Goal: Task Accomplishment & Management: Manage account settings

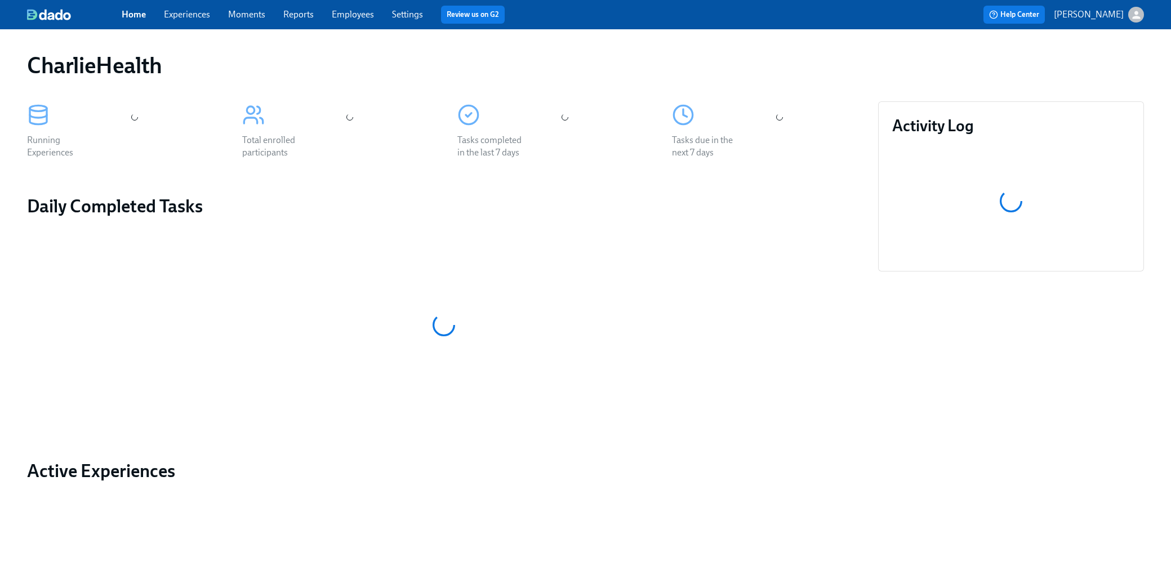
click at [198, 16] on link "Experiences" at bounding box center [187, 14] width 46 height 11
click at [189, 16] on link "Experiences" at bounding box center [187, 14] width 46 height 11
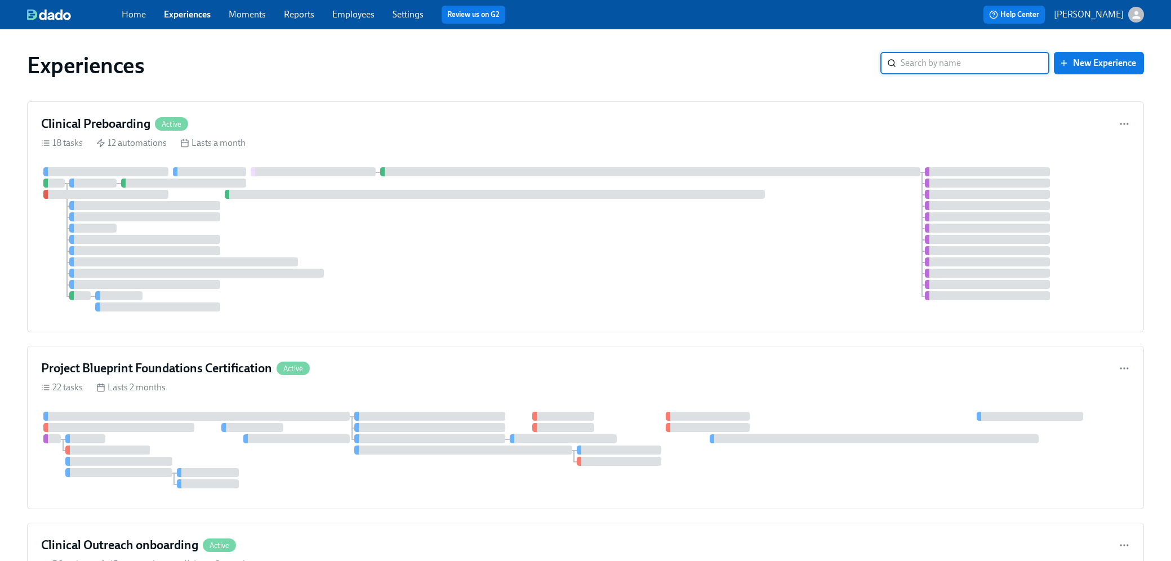
click at [936, 66] on input "search" at bounding box center [975, 63] width 149 height 23
type input "gtm"
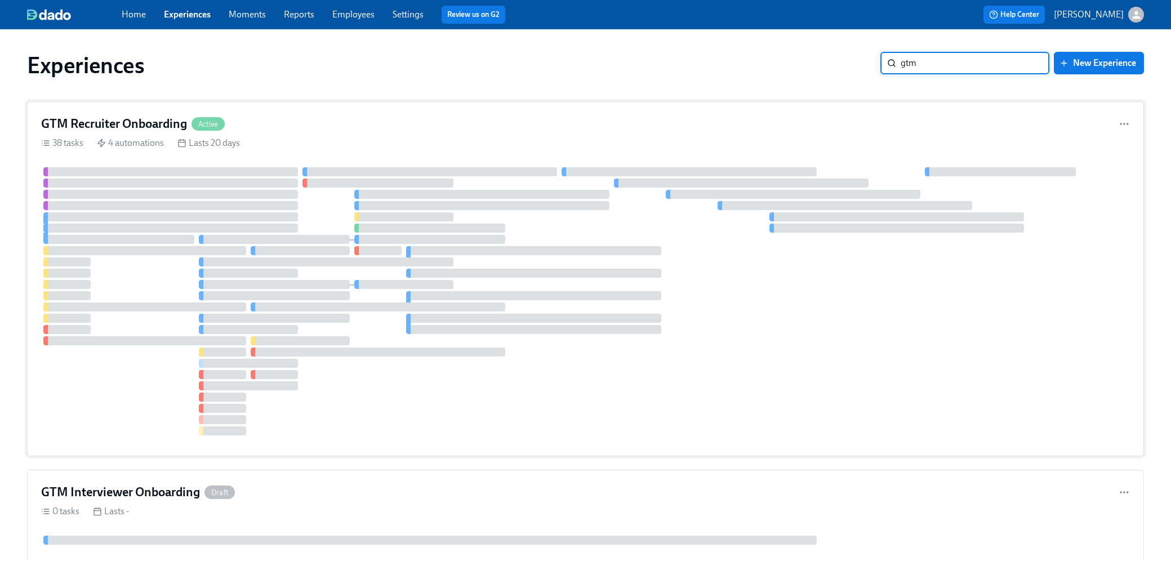
click at [585, 143] on div "38 tasks 4 automations Lasts 20 days" at bounding box center [585, 143] width 1089 height 12
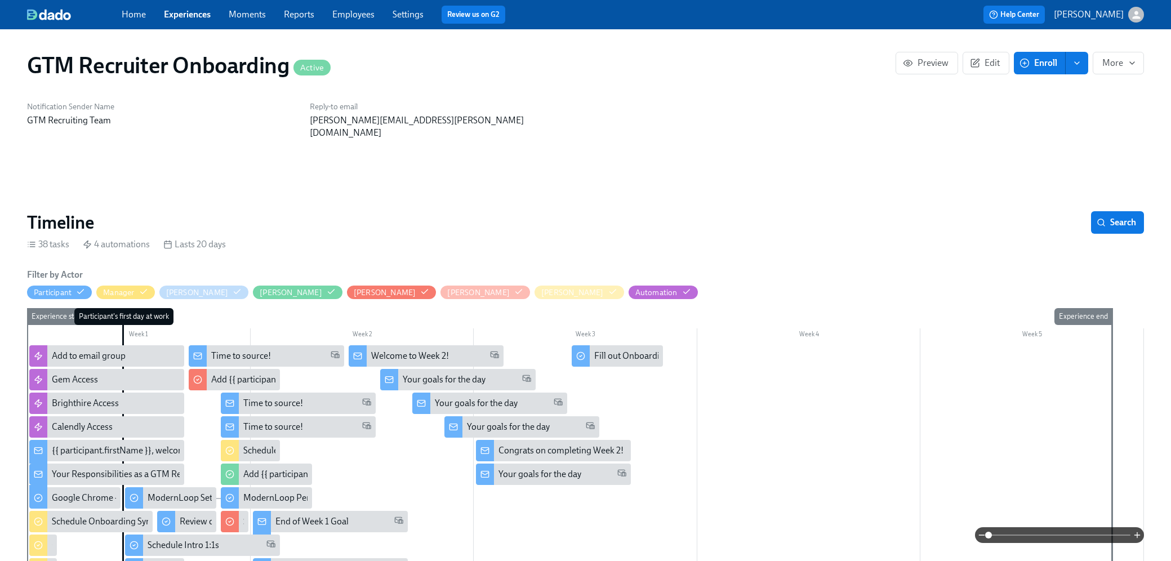
scroll to position [0, 1010]
click at [981, 67] on span "Edit" at bounding box center [986, 62] width 28 height 11
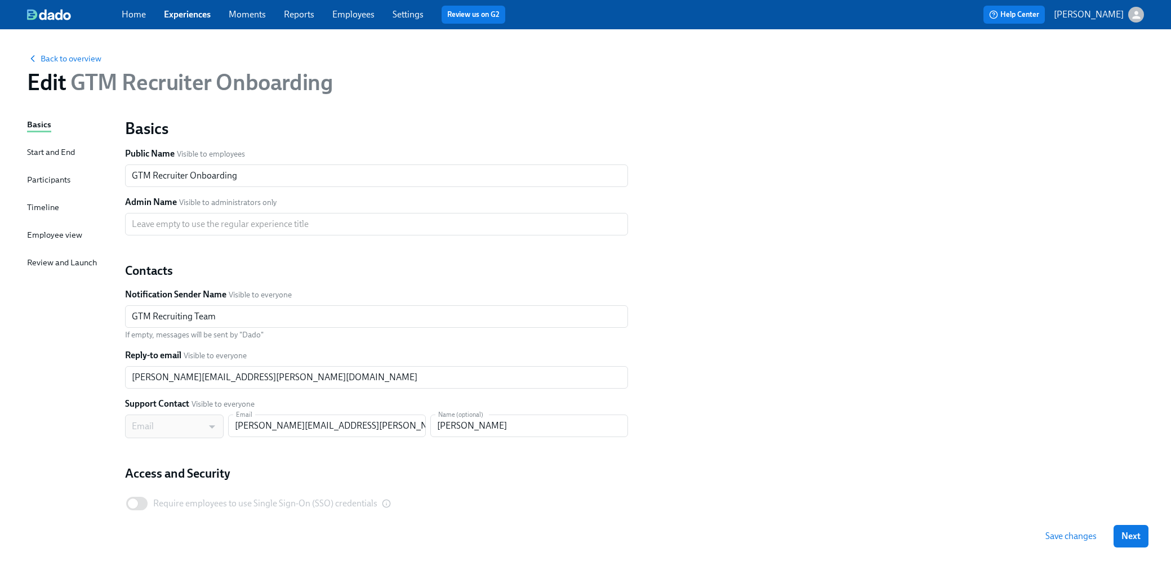
click at [50, 214] on div "Timeline" at bounding box center [43, 208] width 32 height 14
click at [35, 201] on div "Basics Start and End Participants Timeline Employee view Review and Launch" at bounding box center [69, 344] width 84 height 452
click at [38, 212] on div "Timeline" at bounding box center [43, 207] width 32 height 12
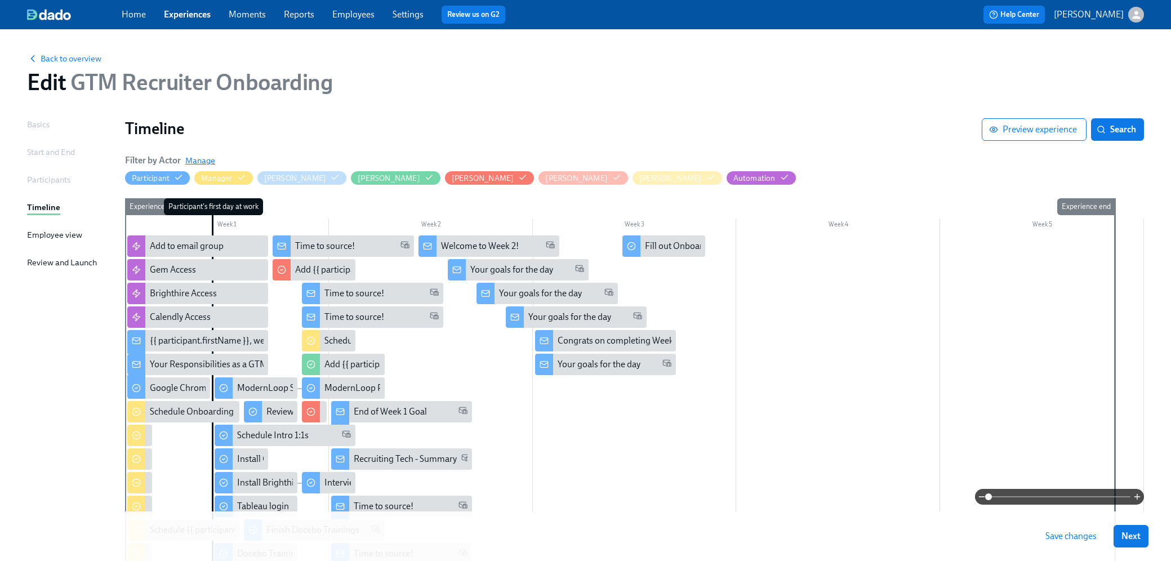
click at [207, 163] on span "Manage" at bounding box center [200, 160] width 30 height 11
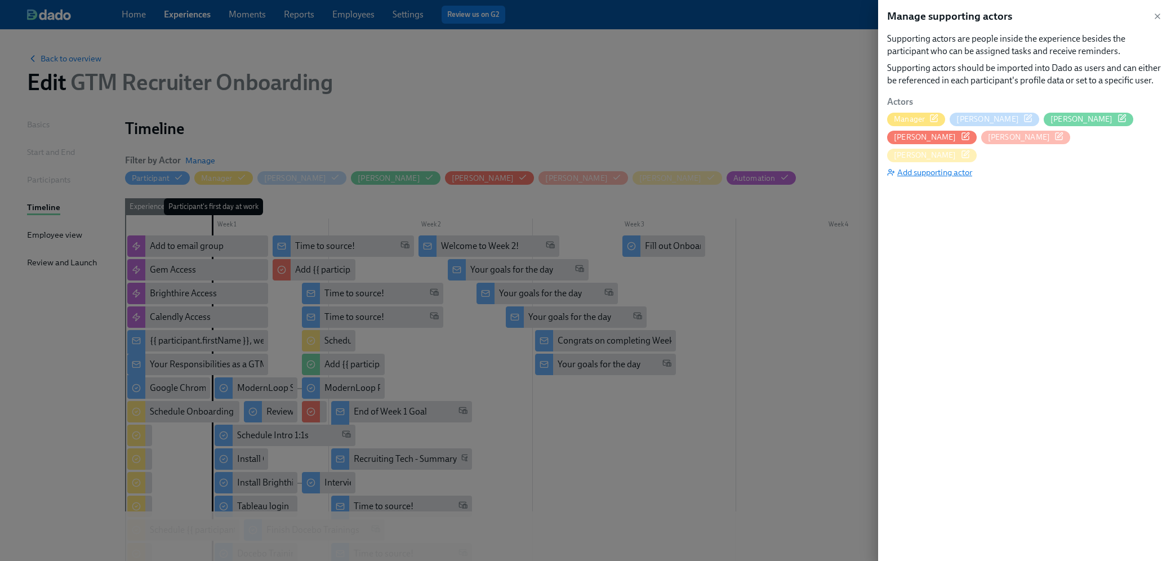
click at [939, 167] on span "Add supporting actor" at bounding box center [929, 172] width 85 height 11
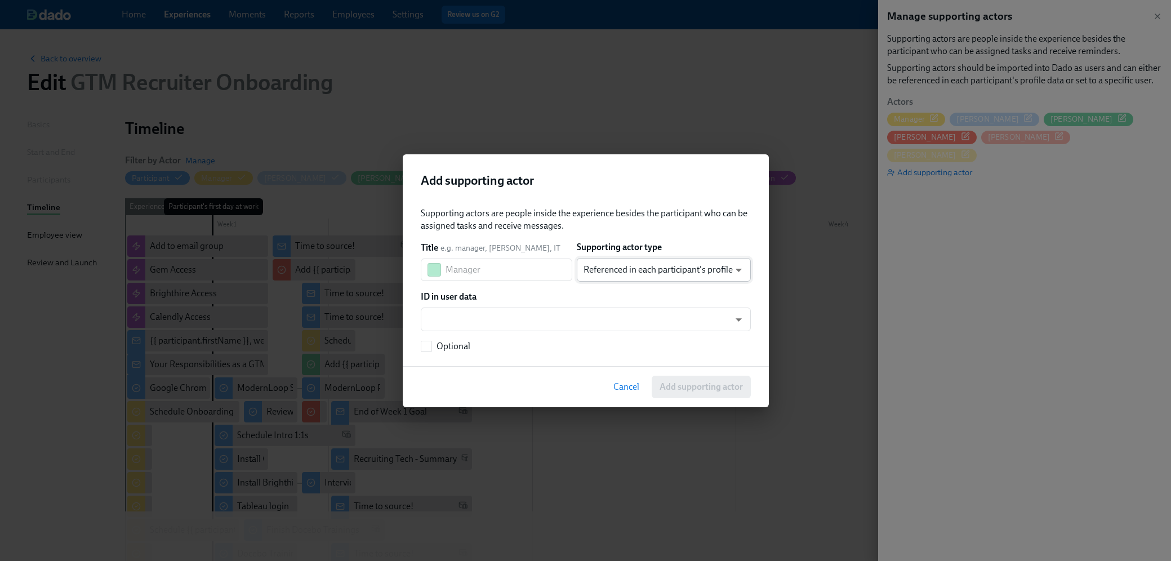
click at [629, 270] on body "Home Experiences Moments Reports Employees Settings Review us on G2 Help Center…" at bounding box center [585, 454] width 1171 height 909
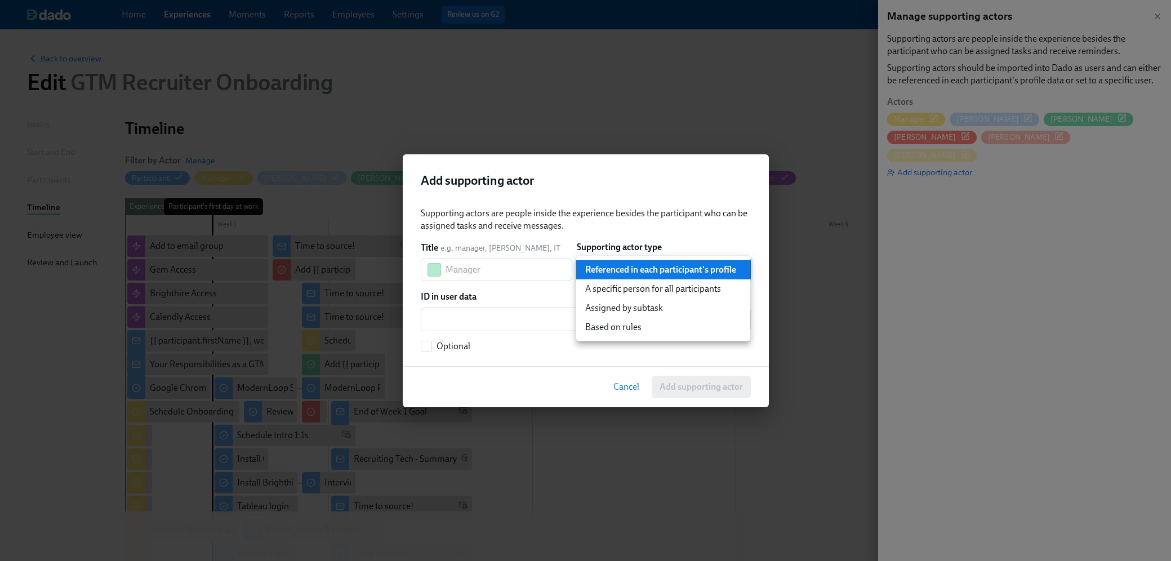
click at [630, 285] on li "A specific person for all participants" at bounding box center [663, 288] width 174 height 19
type input "staticUser"
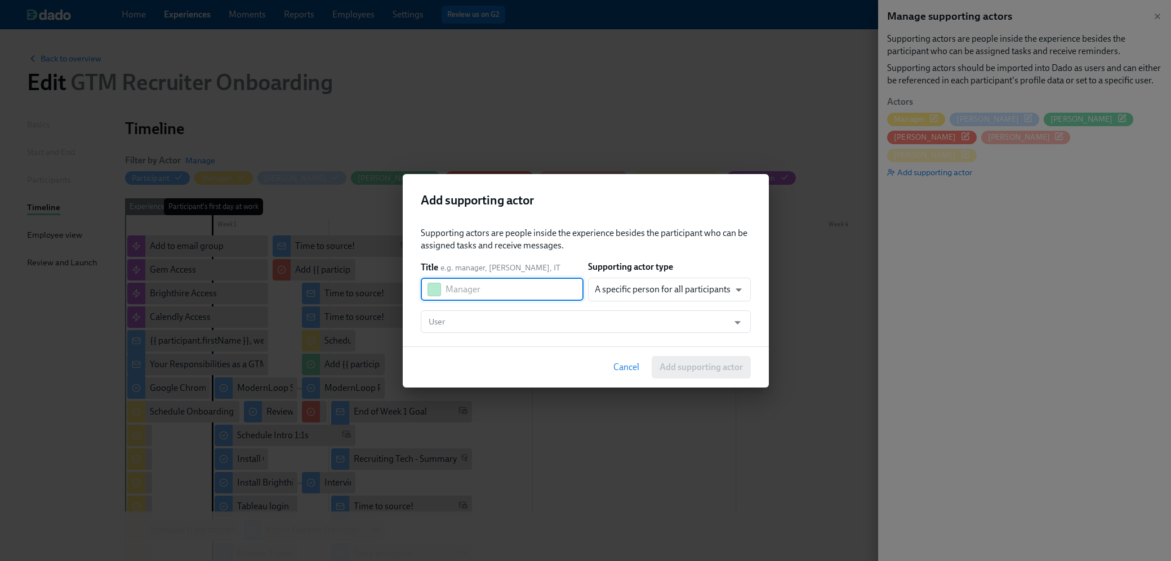
click at [479, 290] on input "text" at bounding box center [515, 289] width 138 height 23
type input "[PERSON_NAME]"
click at [480, 326] on input "User" at bounding box center [574, 321] width 297 height 23
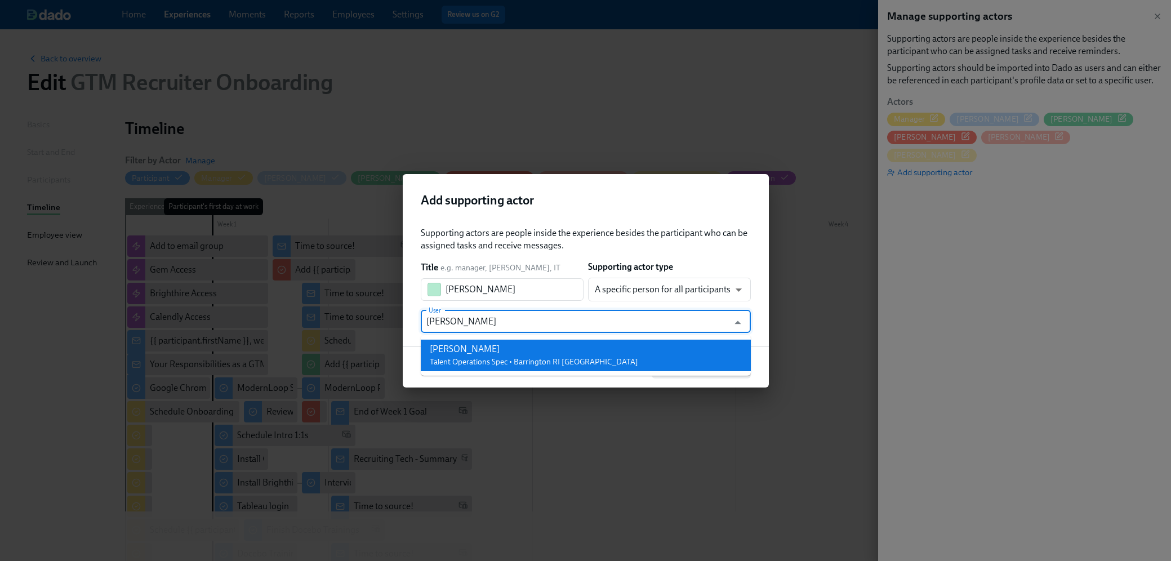
click at [475, 364] on span "Talent Operations Spec • Barrington RI [GEOGRAPHIC_DATA]" at bounding box center [534, 362] width 208 height 10
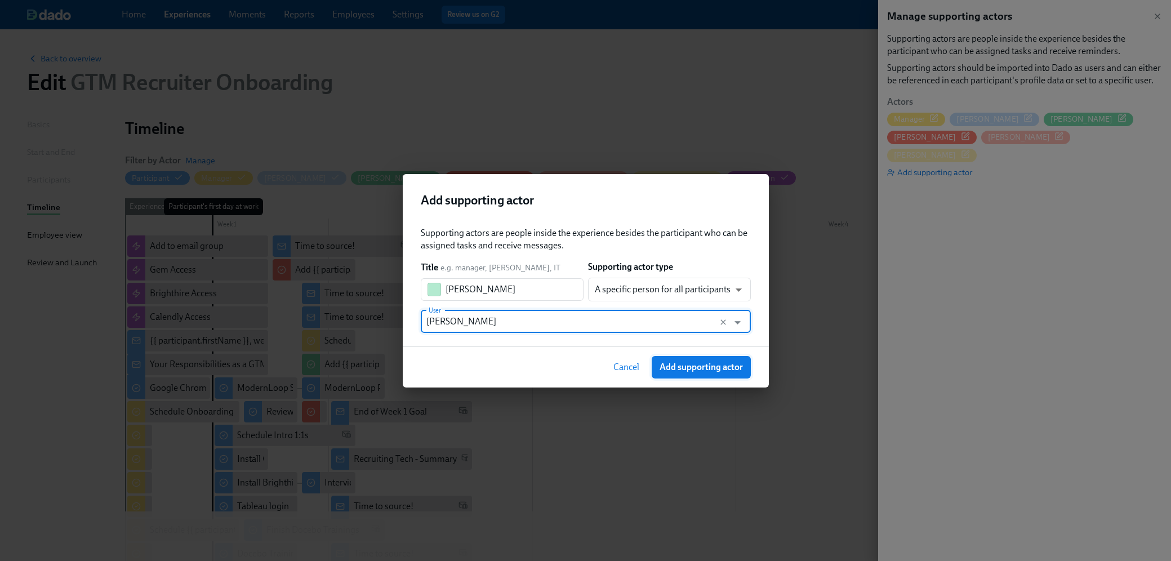
type input "[PERSON_NAME]"
click at [686, 360] on button "Add supporting actor" at bounding box center [701, 367] width 99 height 23
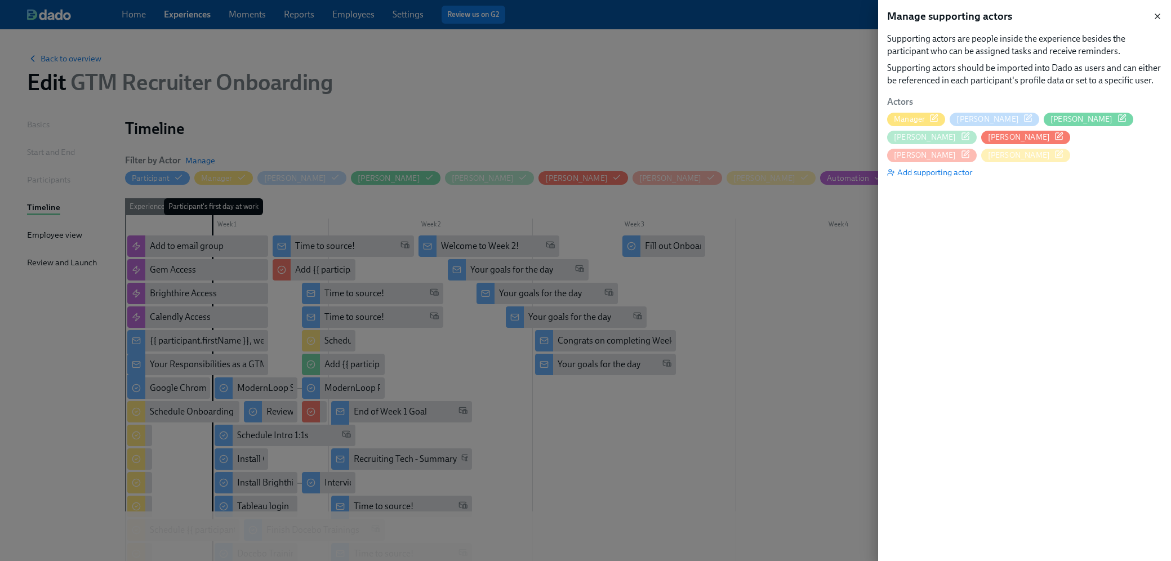
click at [1156, 17] on icon "button" at bounding box center [1157, 16] width 9 height 9
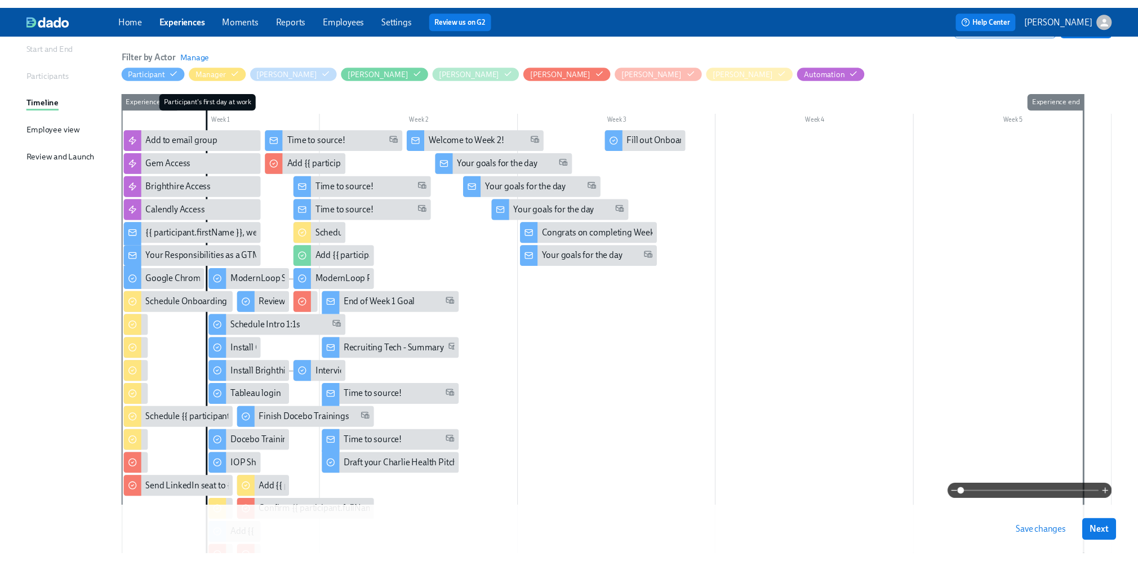
scroll to position [145, 0]
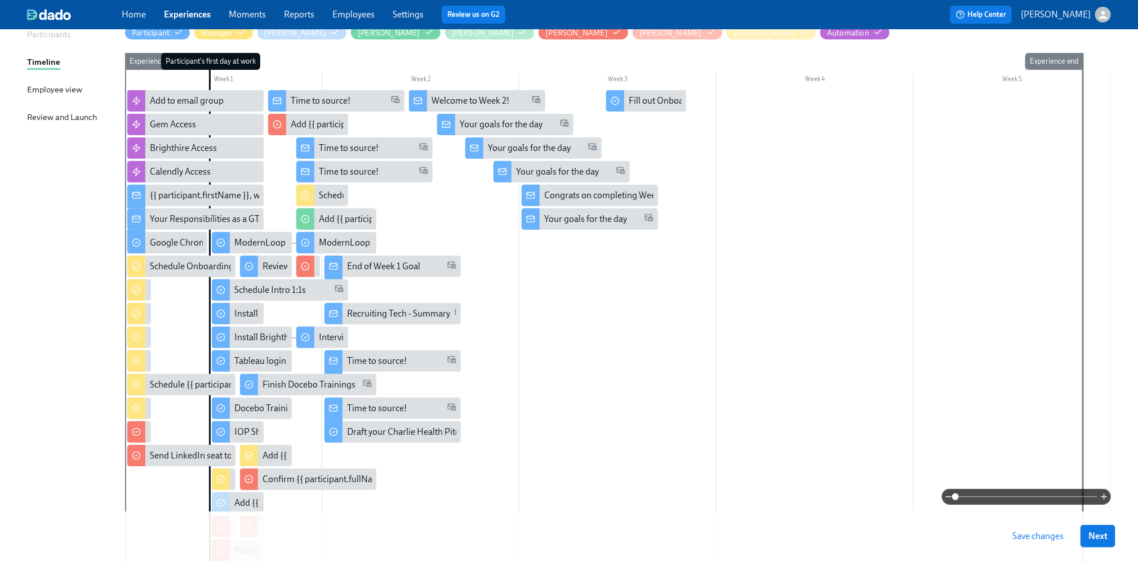
click at [732, 343] on div at bounding box center [618, 378] width 986 height 577
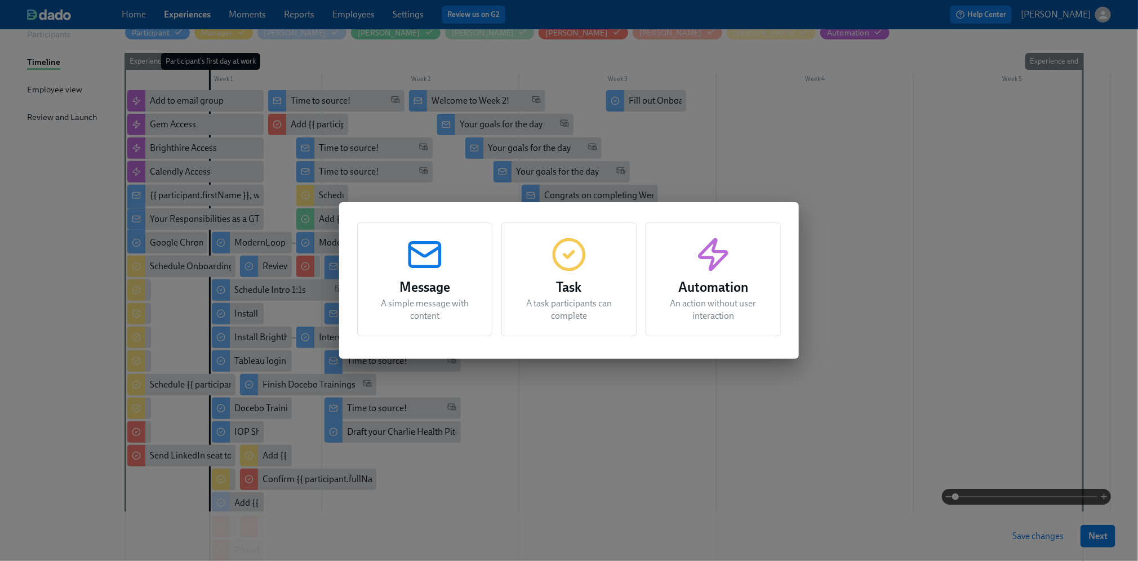
click at [569, 282] on h3 "Task" at bounding box center [568, 287] width 107 height 20
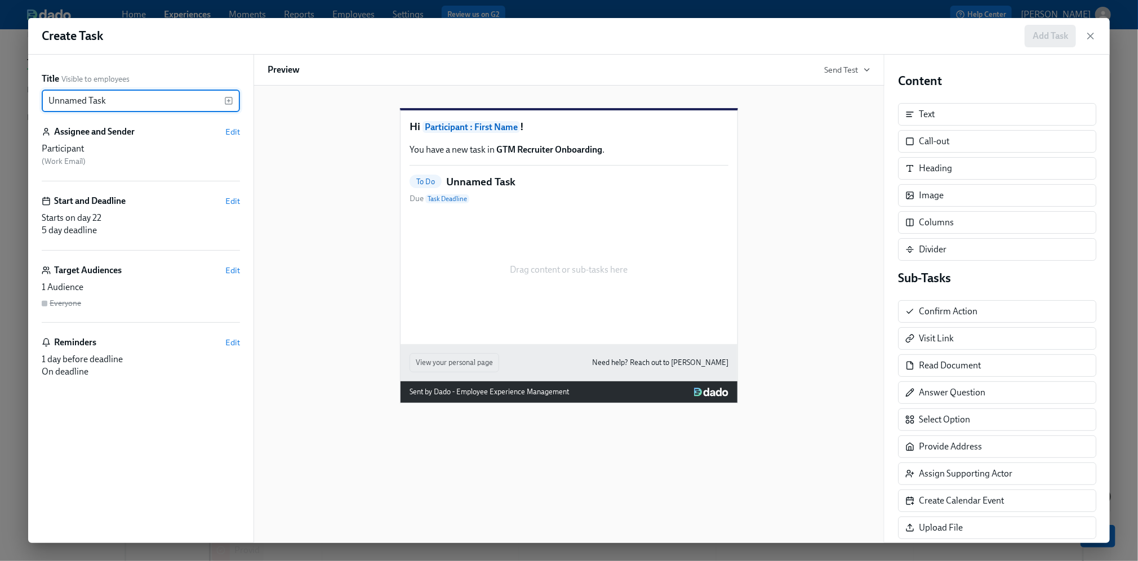
click at [155, 101] on input "Unnamed Task" at bounding box center [133, 101] width 182 height 23
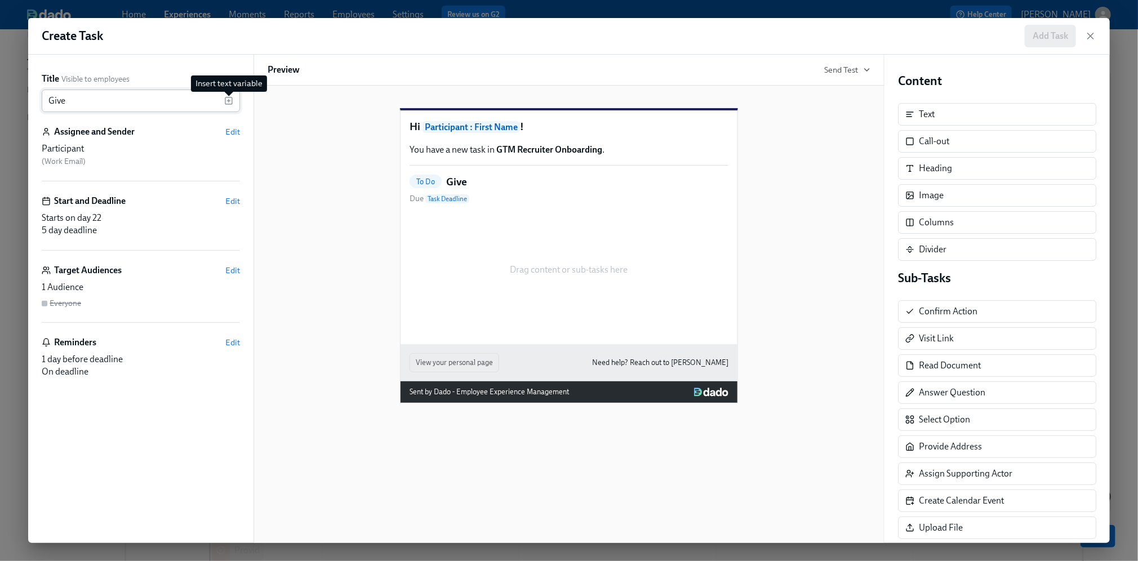
click at [227, 96] on icon "button" at bounding box center [228, 100] width 9 height 9
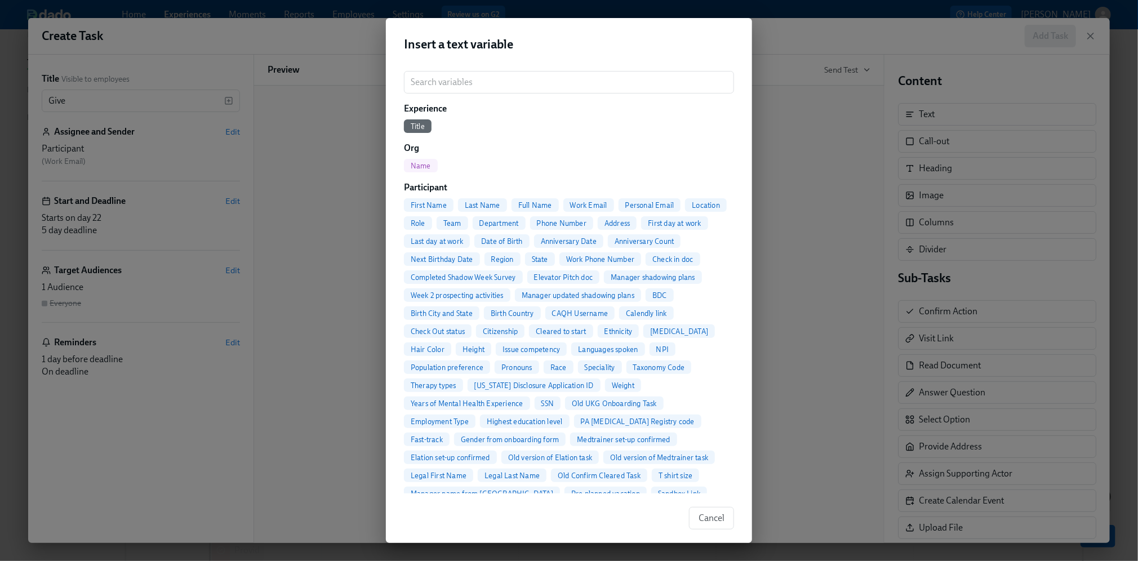
click at [531, 203] on span "Full Name" at bounding box center [534, 205] width 47 height 8
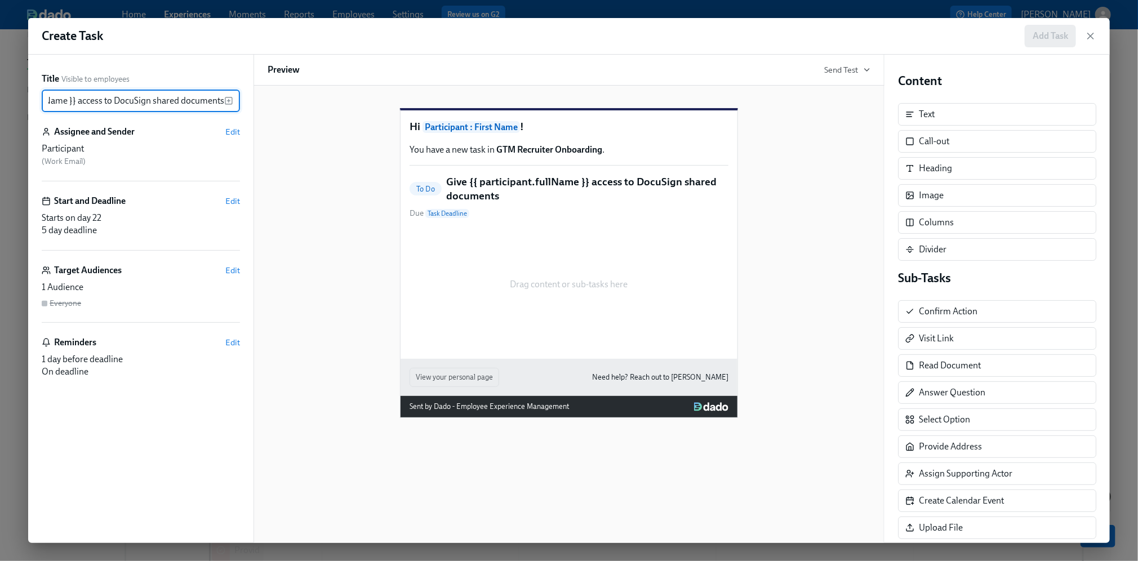
scroll to position [0, 88]
type input "Give {{ participant.fullName }} access to DocuSign shared documents"
click at [229, 133] on span "Edit" at bounding box center [232, 131] width 15 height 11
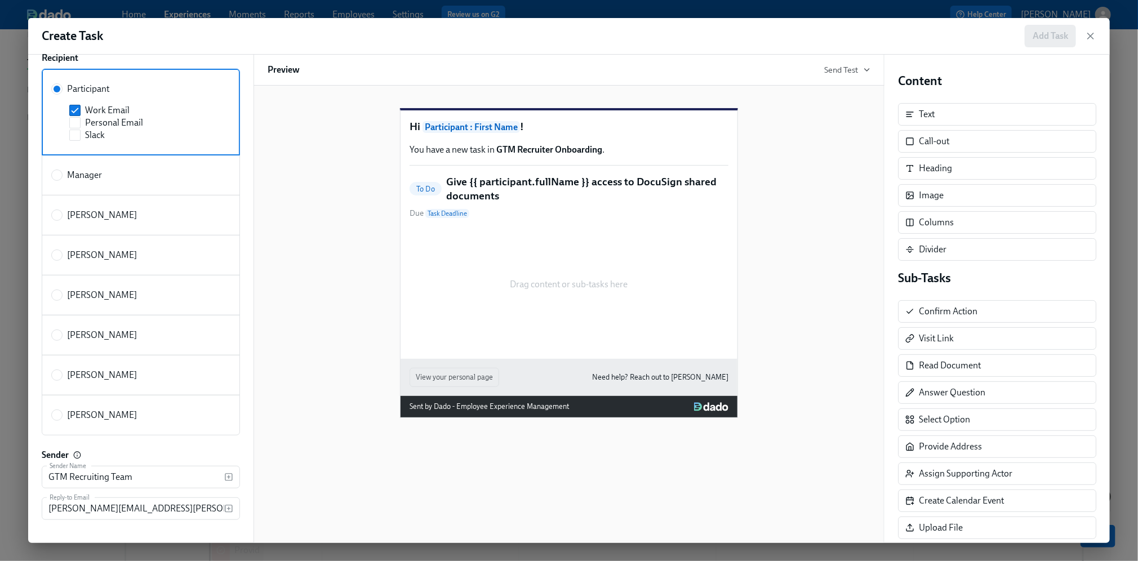
scroll to position [114, 0]
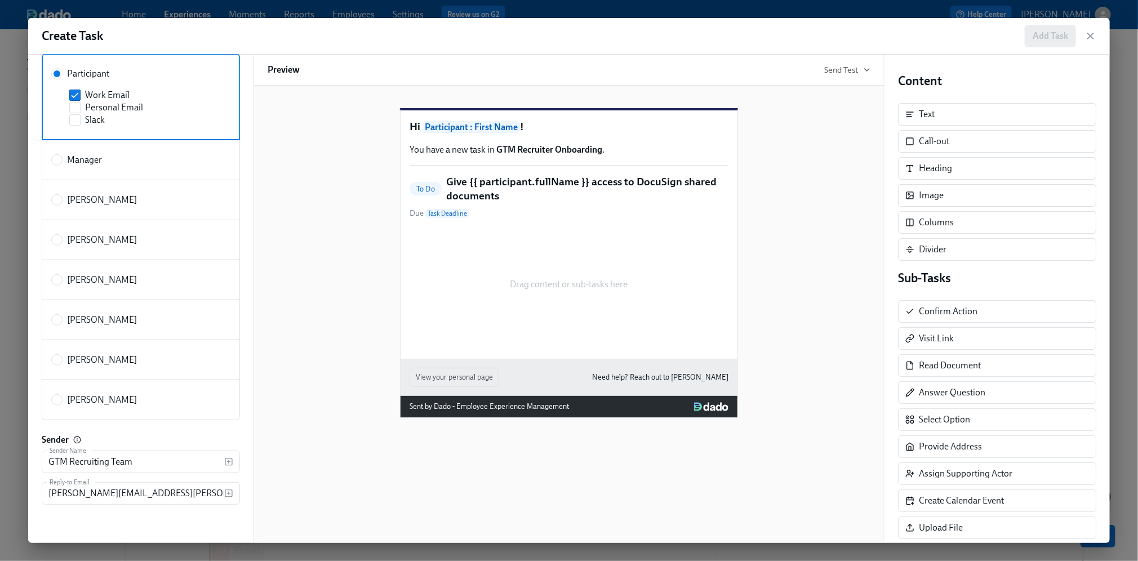
click at [80, 401] on span "[PERSON_NAME]" at bounding box center [102, 400] width 70 height 12
click at [62, 401] on input "[PERSON_NAME]" at bounding box center [57, 400] width 10 height 10
radio input "true"
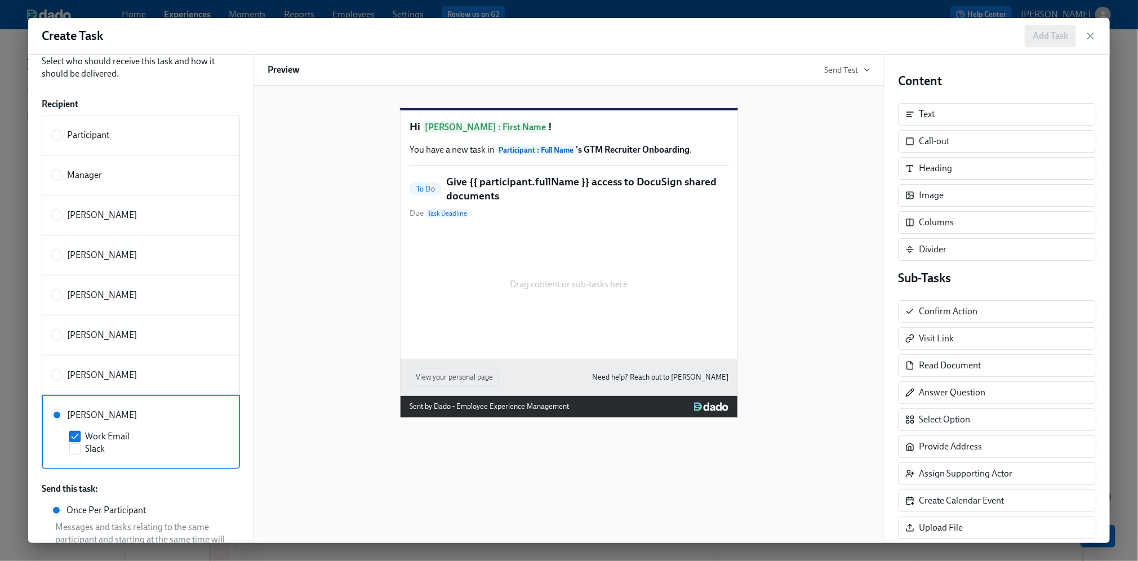
scroll to position [0, 0]
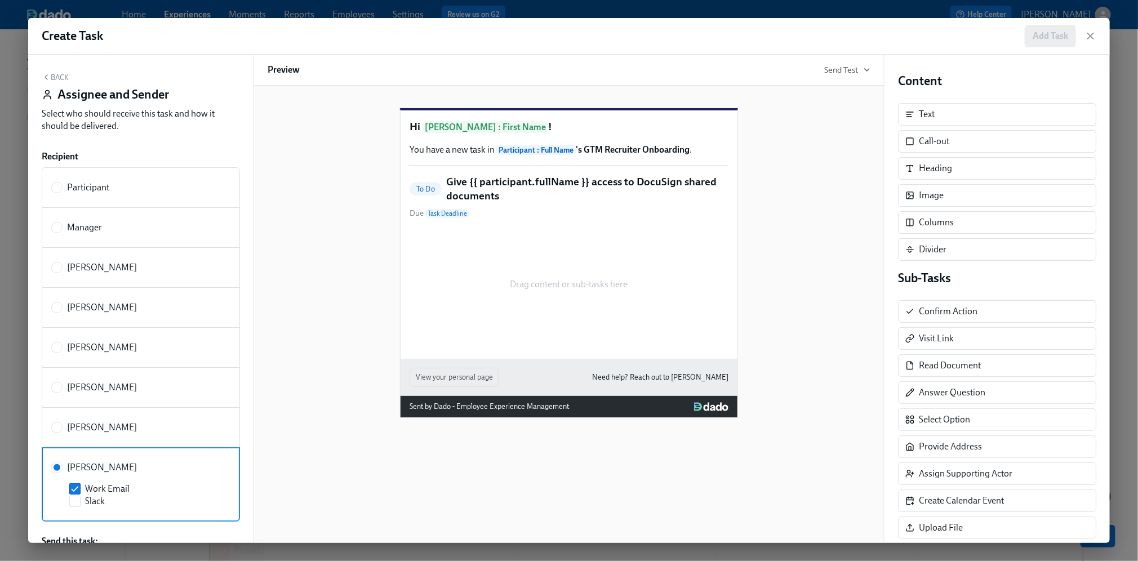
click at [49, 81] on icon "button" at bounding box center [46, 77] width 9 height 9
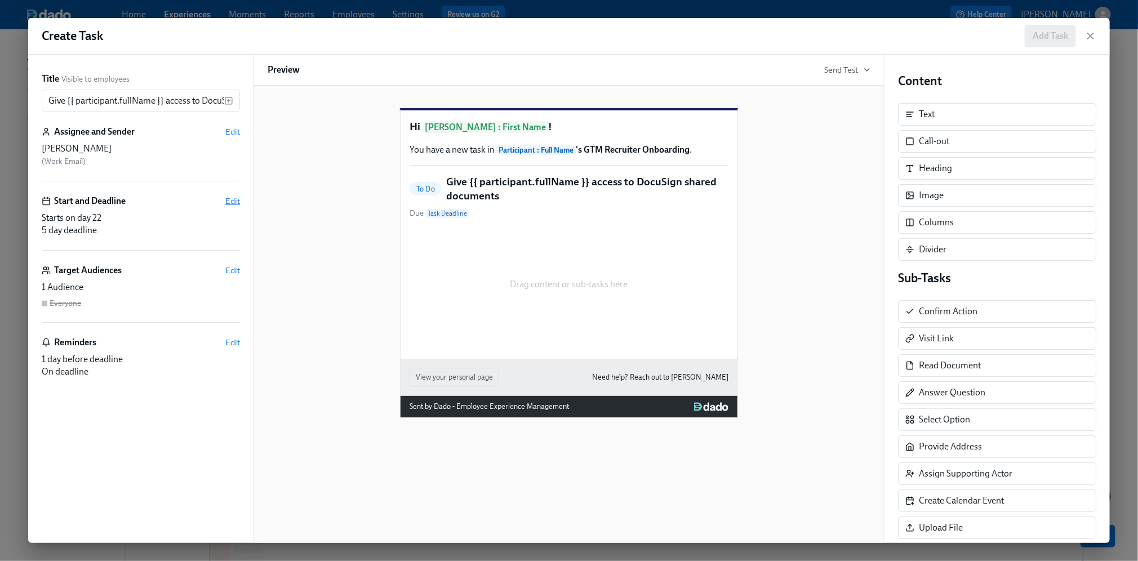
click at [237, 203] on span "Edit" at bounding box center [232, 200] width 15 height 11
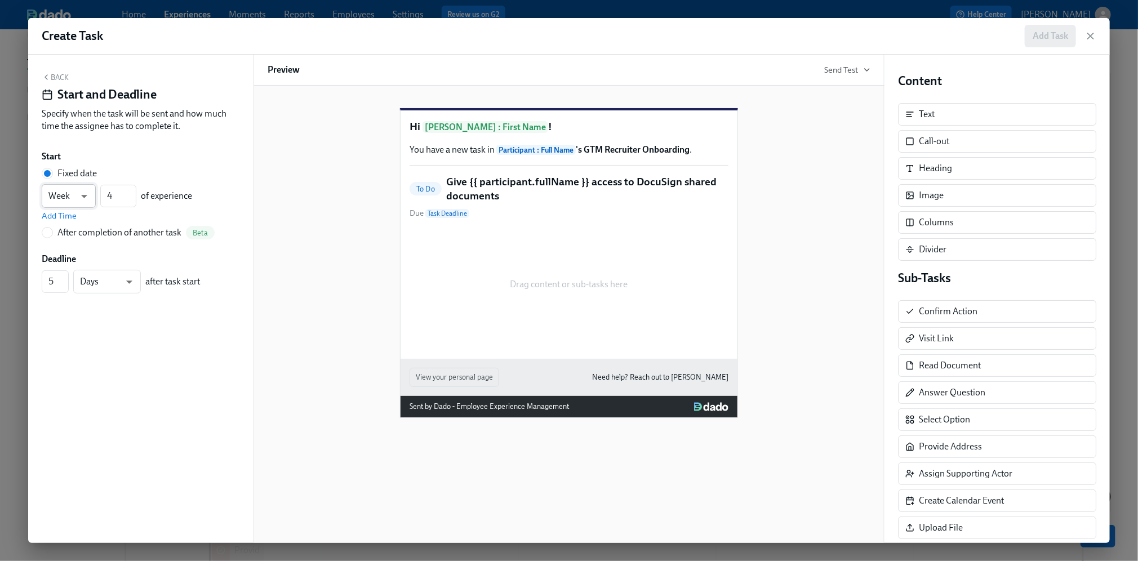
click at [80, 202] on body "Home Experiences Moments Reports Employees Settings Review us on G2 Help Center…" at bounding box center [569, 309] width 1138 height 909
click at [79, 182] on li "Day" at bounding box center [69, 176] width 54 height 19
type input "d"
drag, startPoint x: 118, startPoint y: 196, endPoint x: 91, endPoint y: 196, distance: 27.6
click at [91, 196] on div "Day d ​ 4 ​ of experience" at bounding box center [117, 196] width 150 height 24
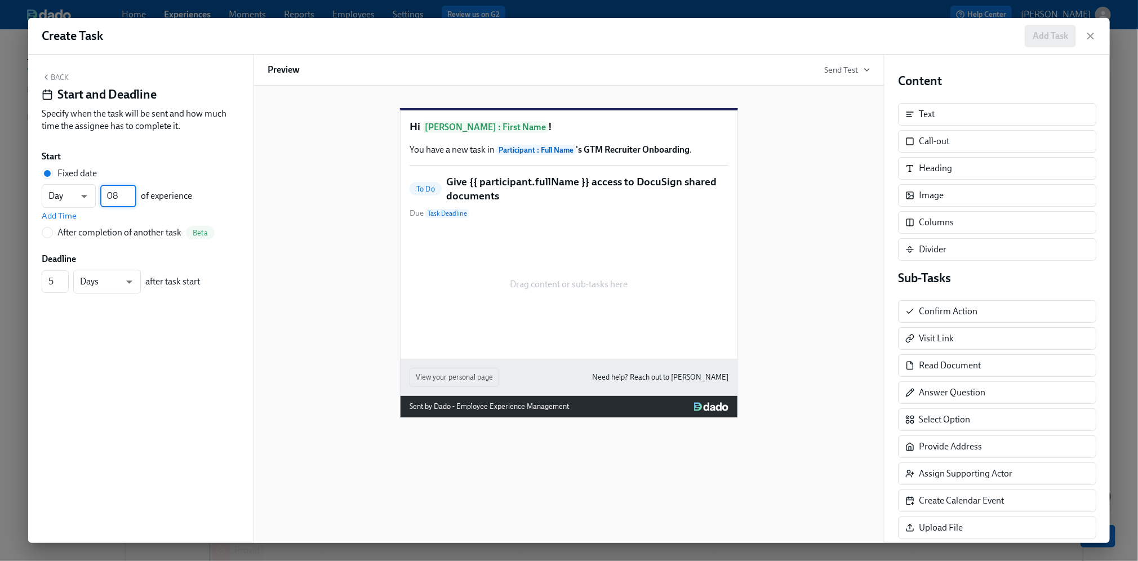
type input "08"
click at [59, 76] on button "Back" at bounding box center [55, 77] width 27 height 9
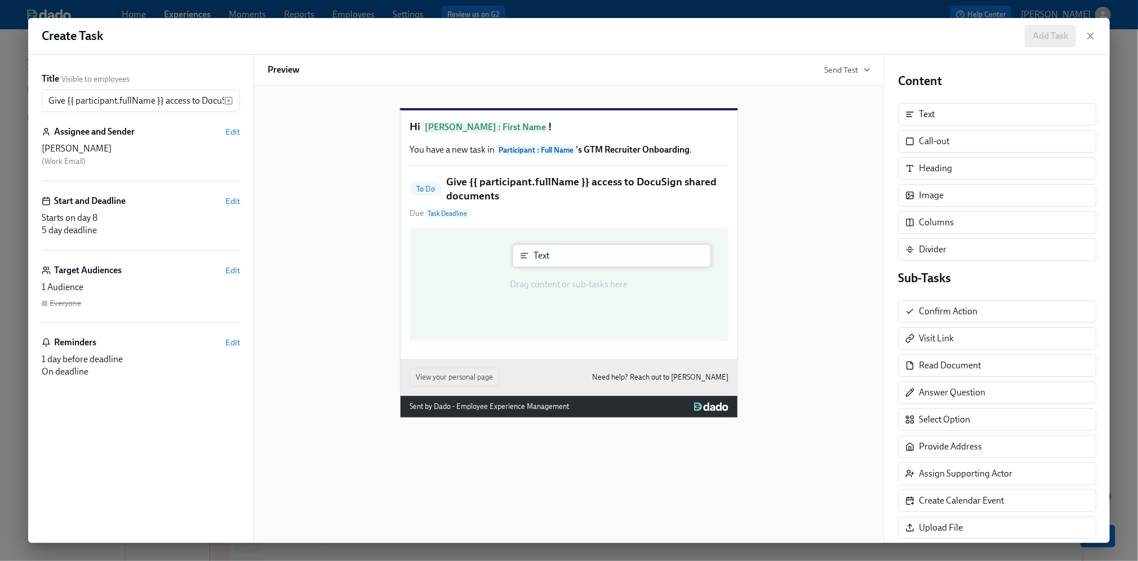
drag, startPoint x: 926, startPoint y: 119, endPoint x: 536, endPoint y: 261, distance: 415.1
click at [536, 261] on div "Title Visible to employees Give {{ participant.fullName }} access to DocuSign s…" at bounding box center [568, 299] width 1081 height 488
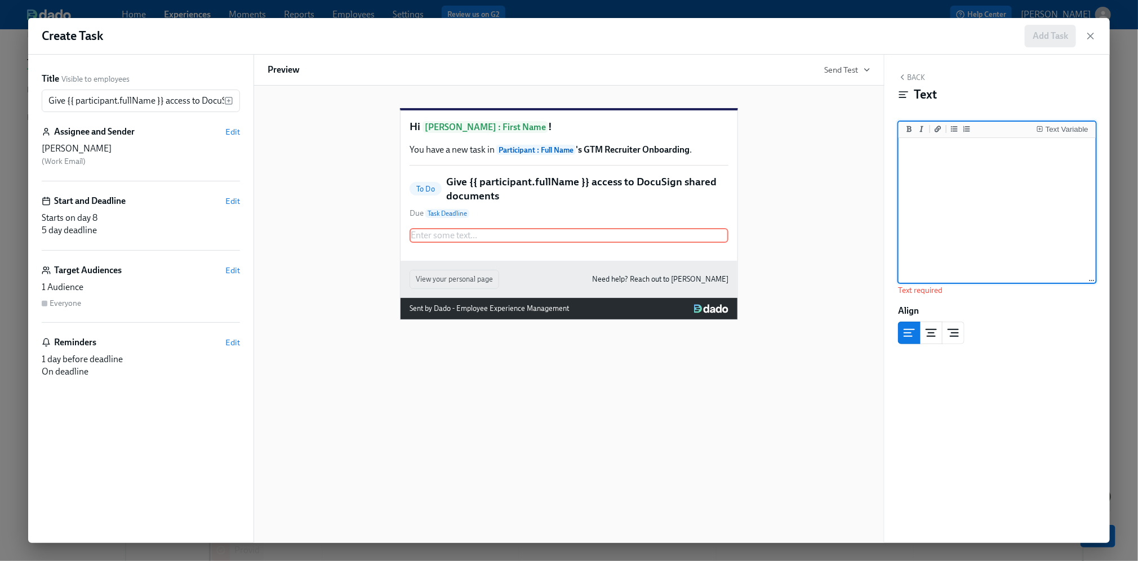
click at [952, 241] on textarea at bounding box center [997, 210] width 193 height 141
click at [1061, 124] on button "Text Variable" at bounding box center [1062, 128] width 56 height 11
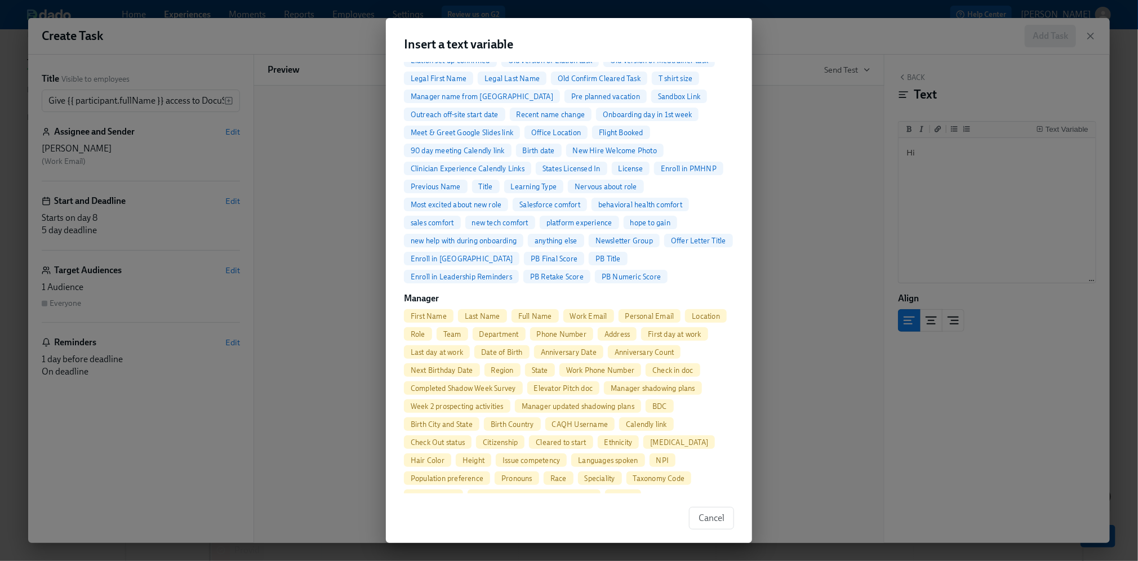
scroll to position [407, 0]
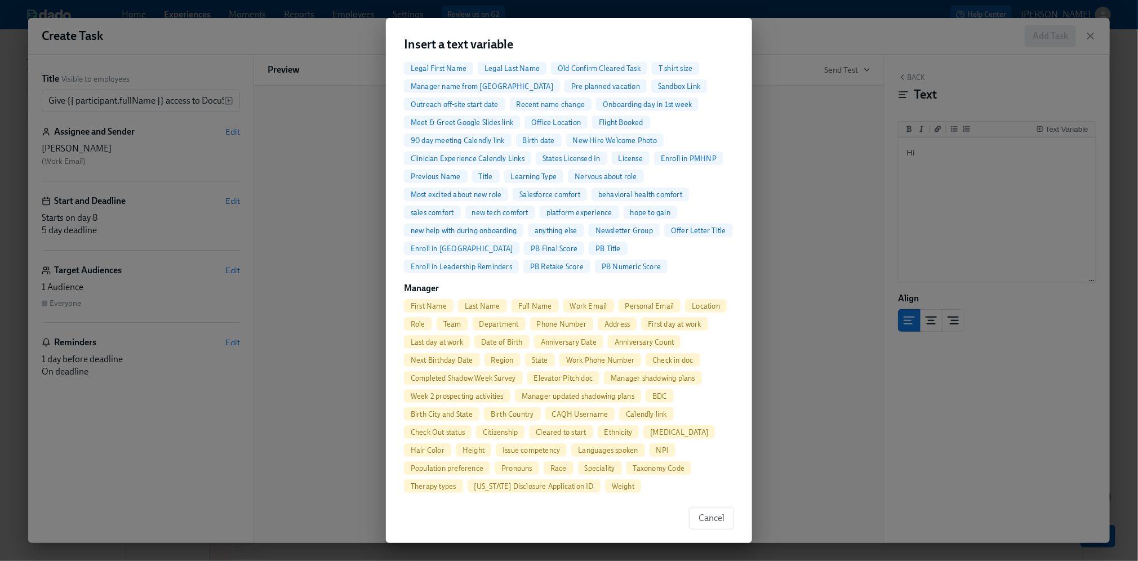
click at [436, 302] on span "First Name" at bounding box center [429, 306] width 50 height 8
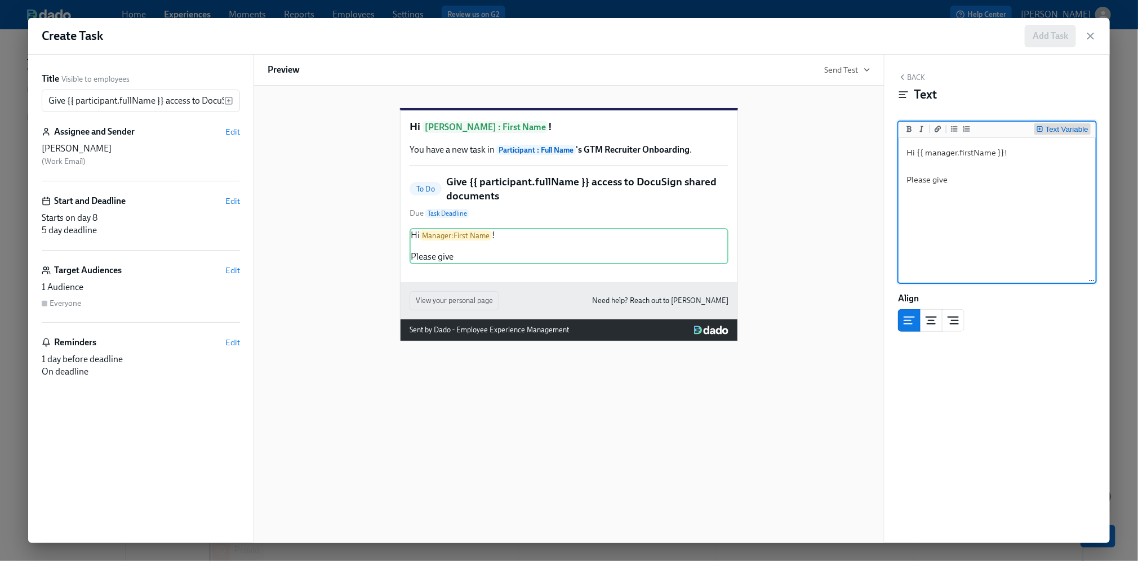
click at [1046, 129] on div "Text Variable" at bounding box center [1066, 130] width 43 height 8
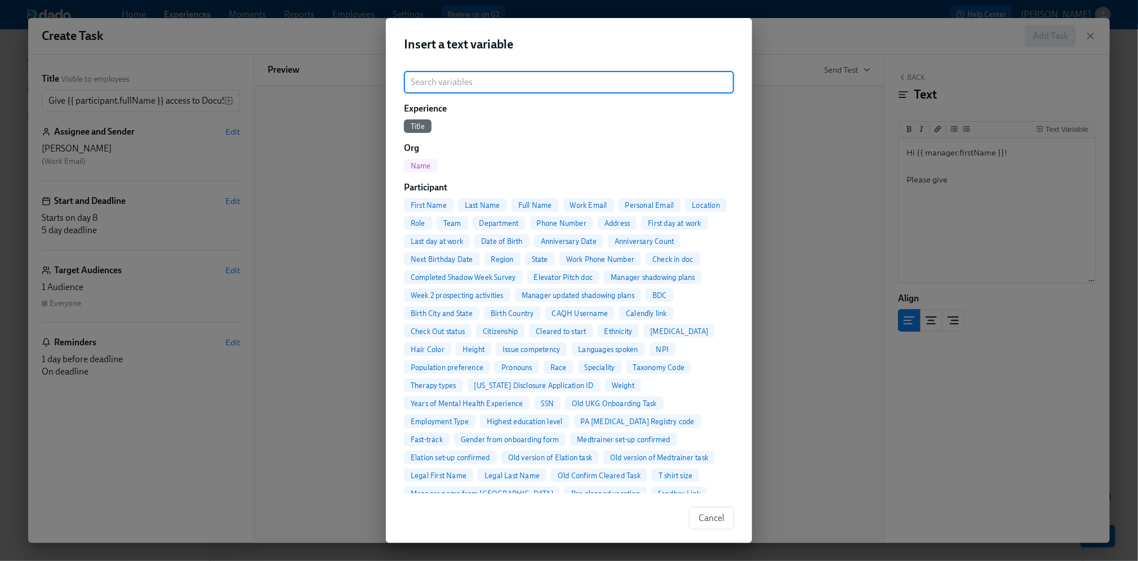
click at [527, 201] on span "Full Name" at bounding box center [534, 205] width 47 height 8
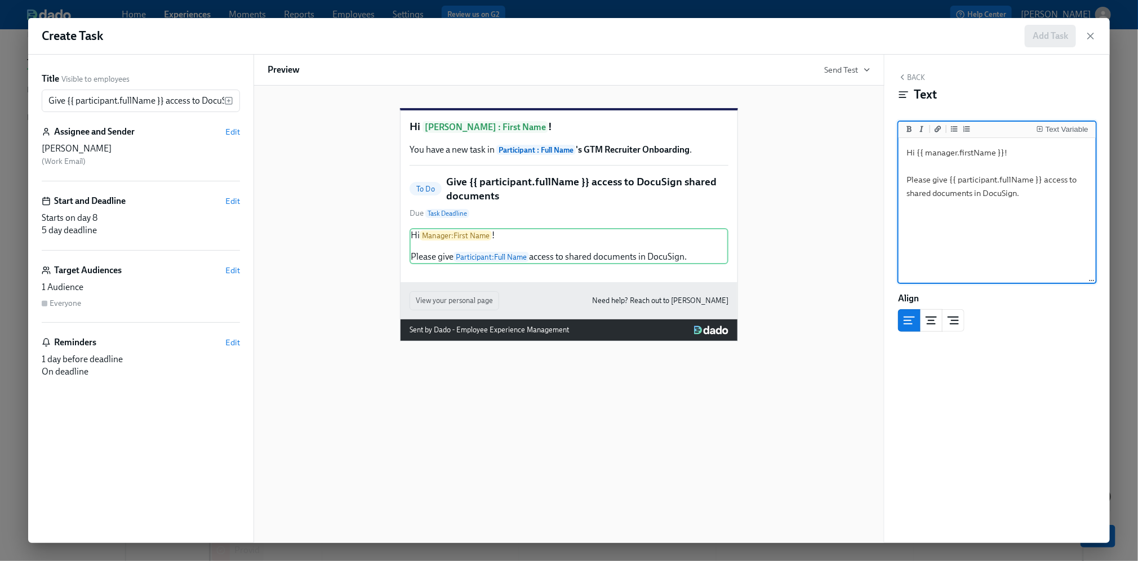
type textarea "Hi {{ manager.firstName }}! Please give {{ participant.fullName }} access to sh…"
click at [910, 77] on button "Back" at bounding box center [911, 77] width 27 height 9
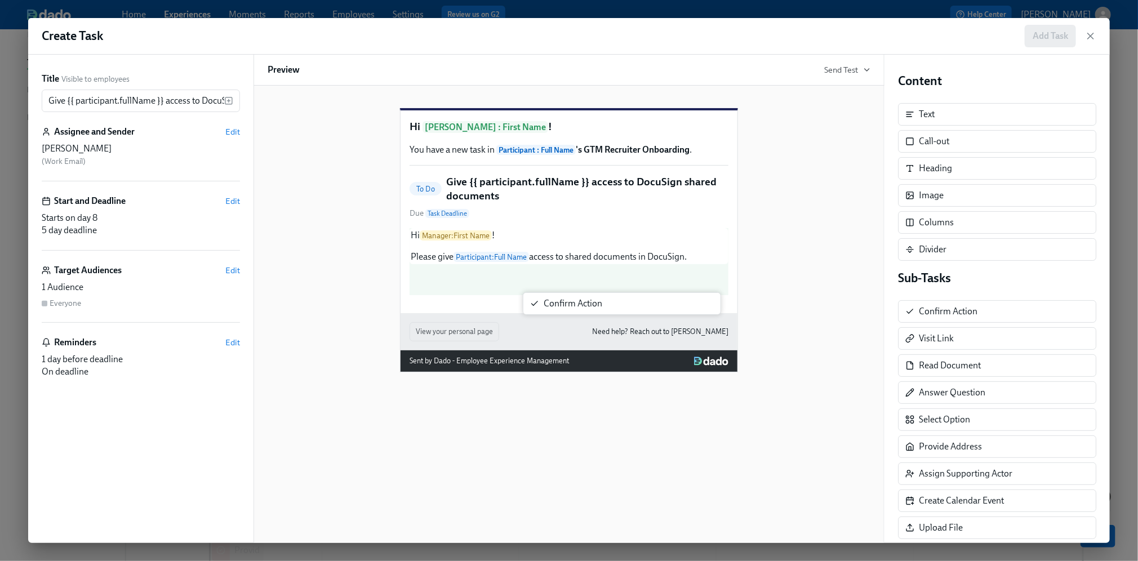
drag, startPoint x: 921, startPoint y: 311, endPoint x: 537, endPoint y: 304, distance: 384.2
click at [537, 304] on div "Title Visible to employees Give {{ participant.fullName }} access to DocuSign s…" at bounding box center [568, 299] width 1081 height 488
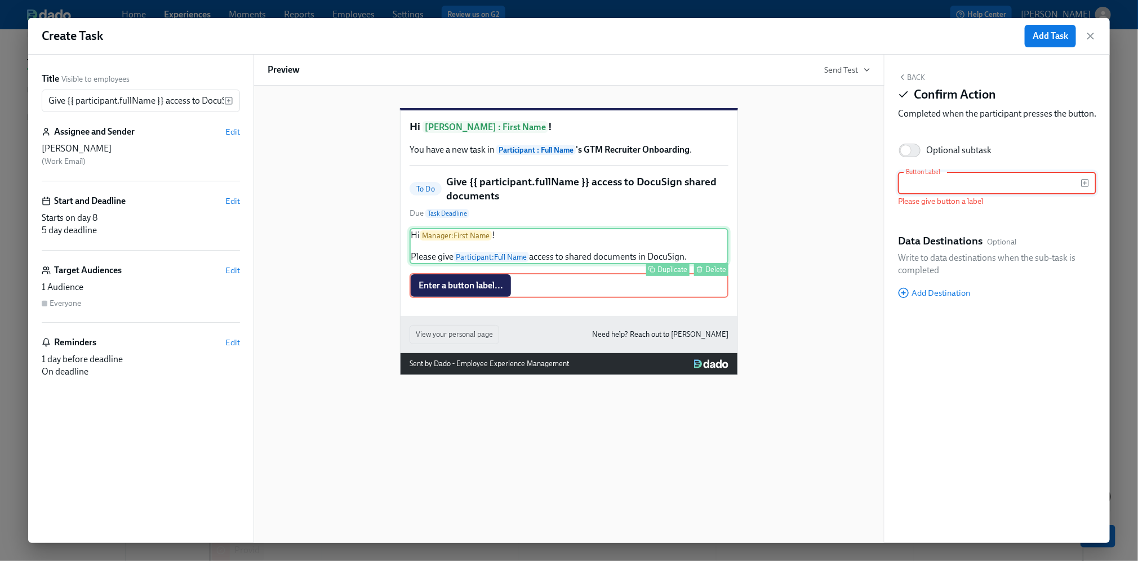
click at [574, 264] on div "Hi Manager : First Name ! Please give Participant : Full Name access to shared …" at bounding box center [568, 246] width 319 height 36
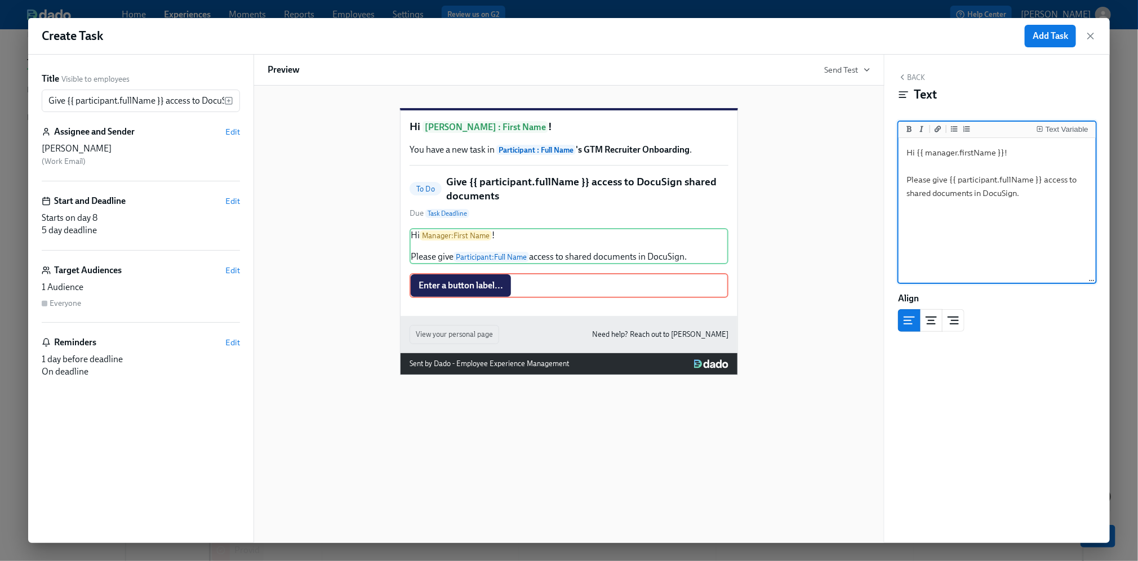
click at [1039, 194] on textarea "Hi {{ manager.firstName }}! Please give {{ participant.fullName }} access to sh…" at bounding box center [997, 210] width 193 height 141
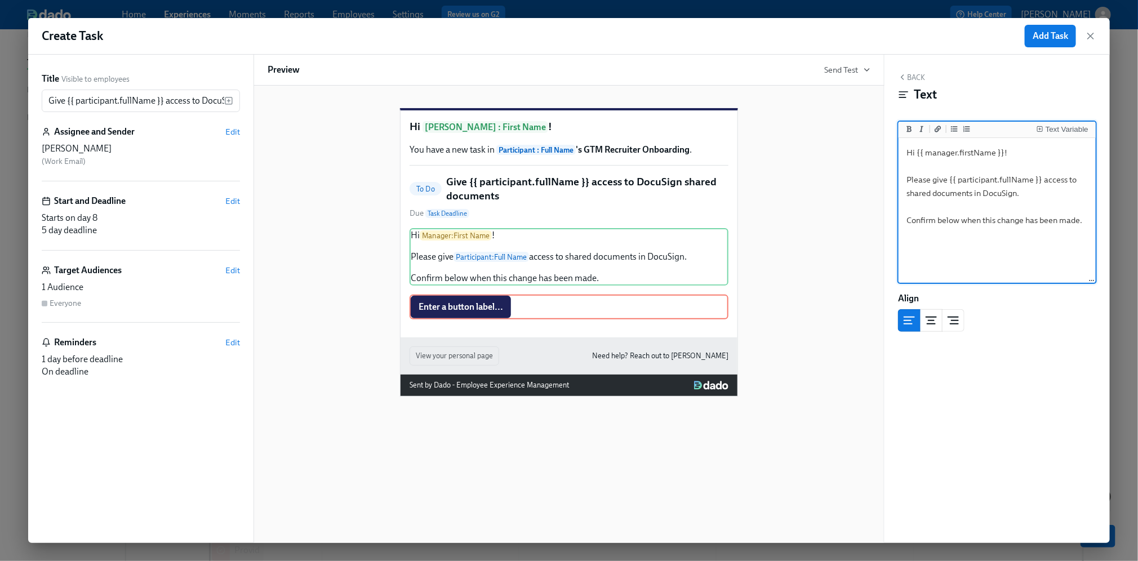
click at [1030, 196] on textarea "Hi {{ manager.firstName }}! Please give {{ participant.fullName }} access to sh…" at bounding box center [997, 210] width 193 height 141
type textarea "Hi {{ manager.firstName }}! Please give {{ participant.fullName }} access to sh…"
click at [910, 79] on button "Back" at bounding box center [911, 77] width 27 height 9
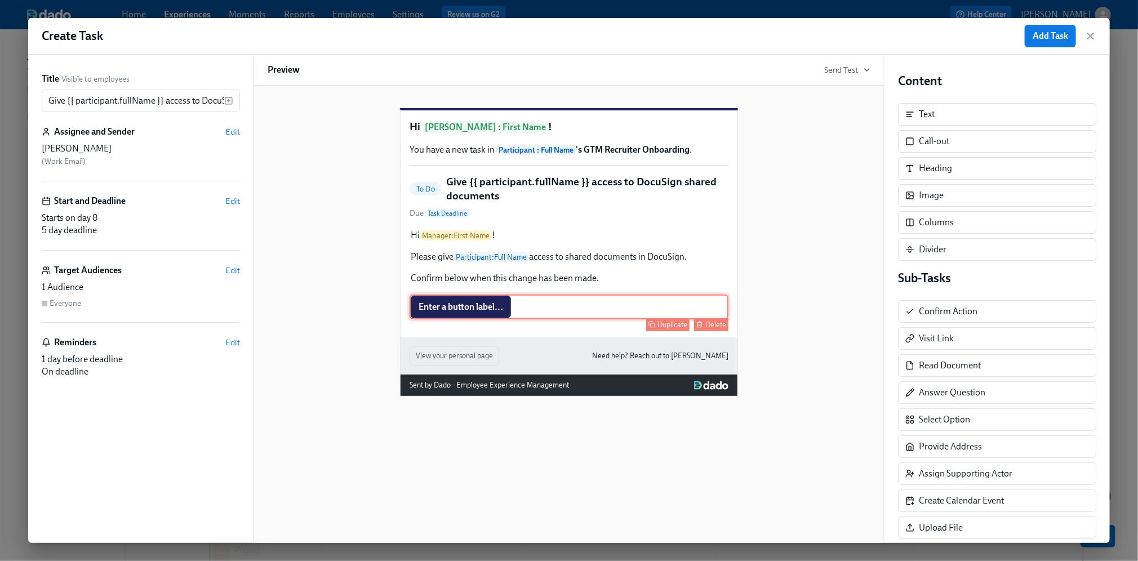
click at [472, 319] on div "Enter a button label... Duplicate Delete" at bounding box center [568, 307] width 319 height 25
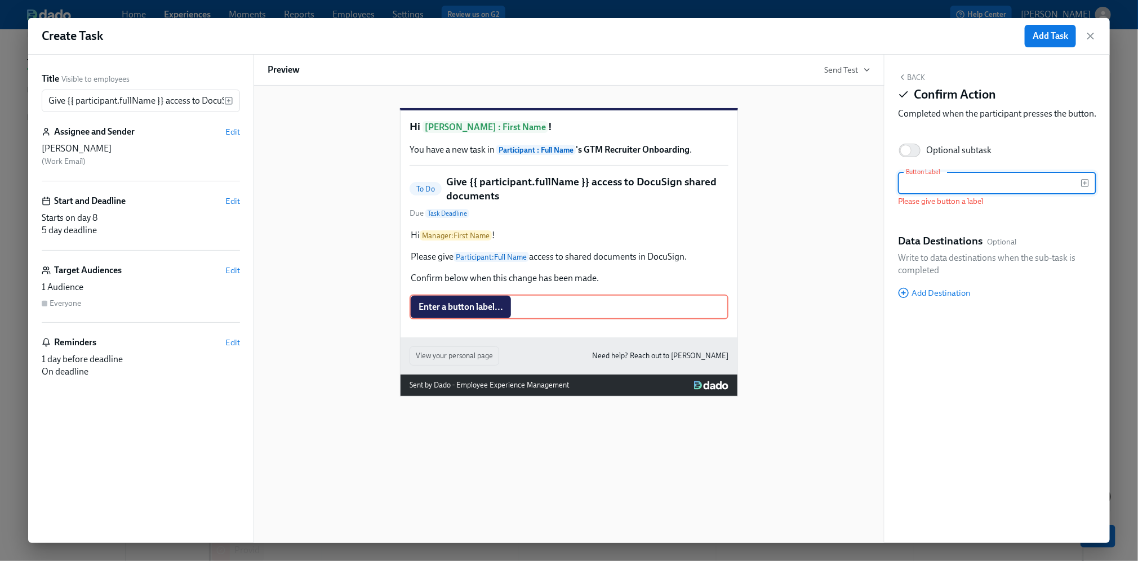
click at [966, 193] on input "text" at bounding box center [989, 183] width 182 height 23
click at [1084, 183] on icon "button" at bounding box center [1084, 183] width 3 height 0
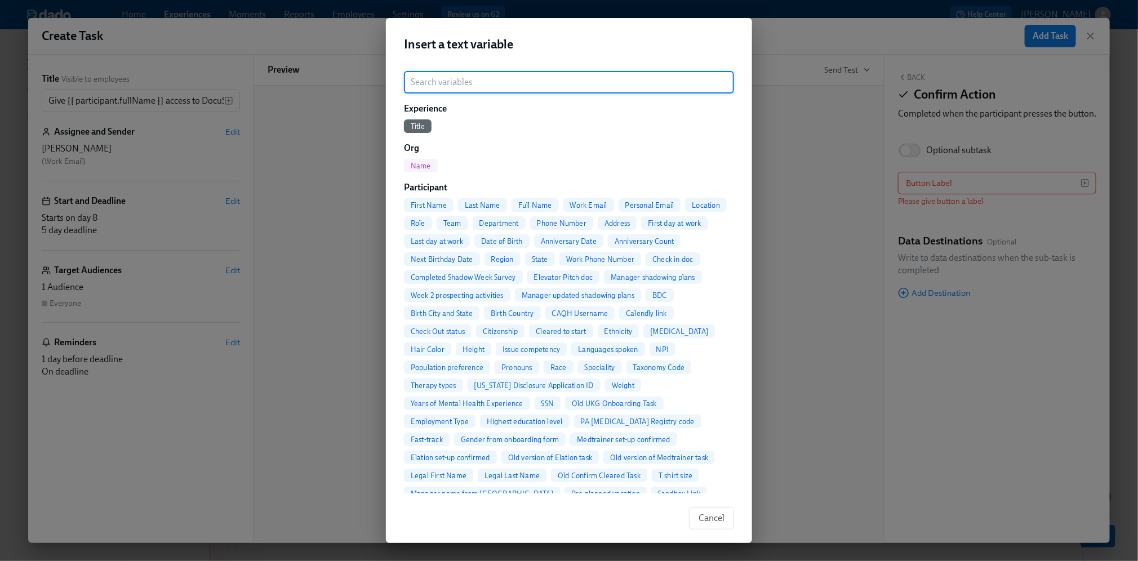
click at [530, 199] on div "Full Name" at bounding box center [534, 205] width 47 height 14
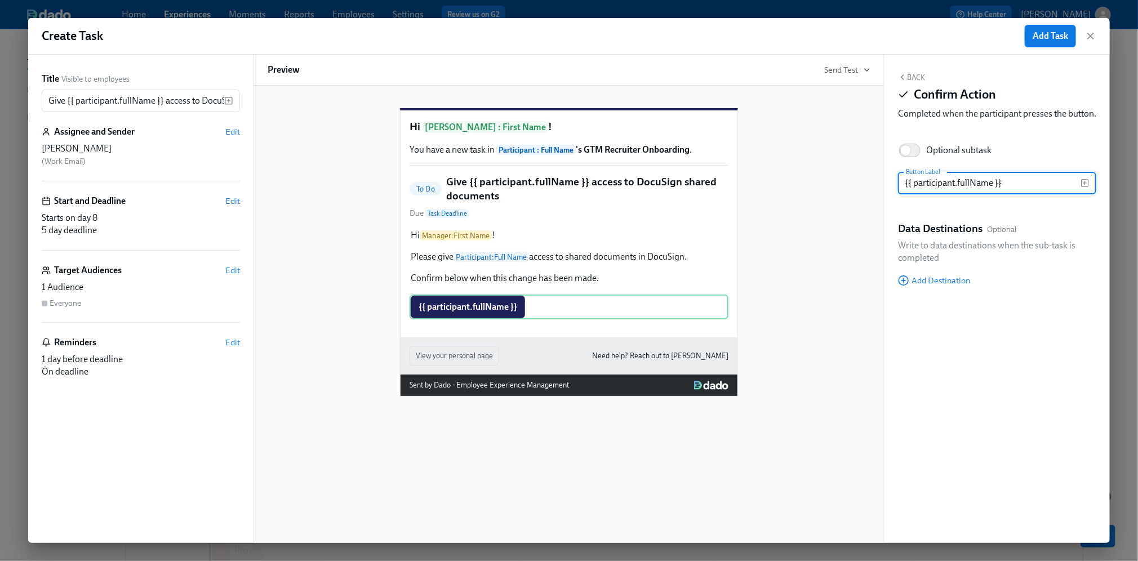
click at [1021, 194] on input "{{ participant.fullName }}" at bounding box center [989, 183] width 182 height 23
type input "Done"
click at [903, 77] on icon "button" at bounding box center [902, 77] width 9 height 9
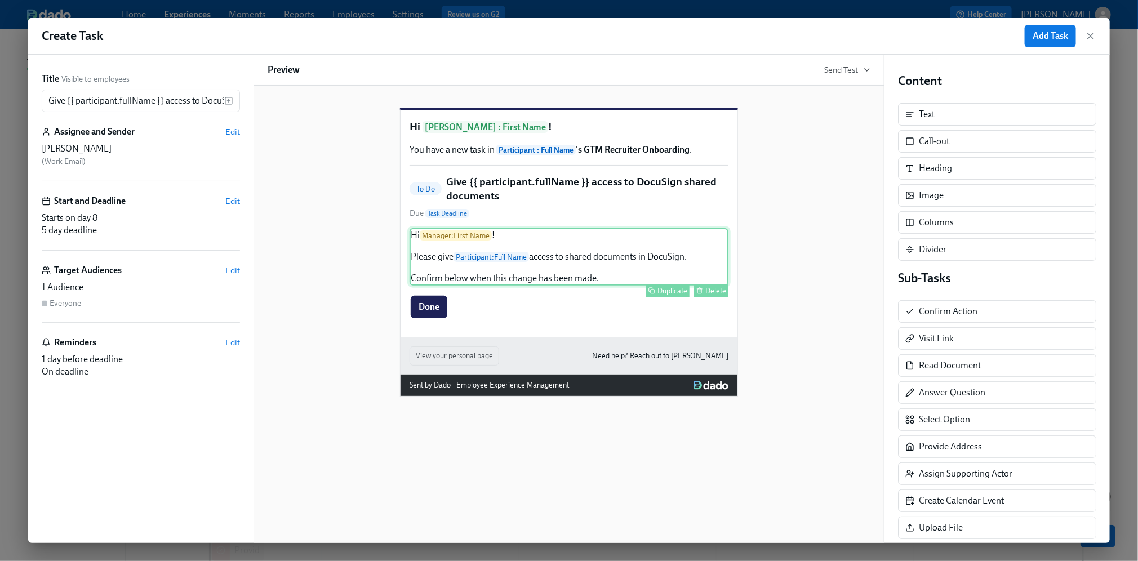
click at [554, 280] on div "Hi Manager : First Name ! Please give Participant : Full Name access to shared …" at bounding box center [568, 256] width 319 height 57
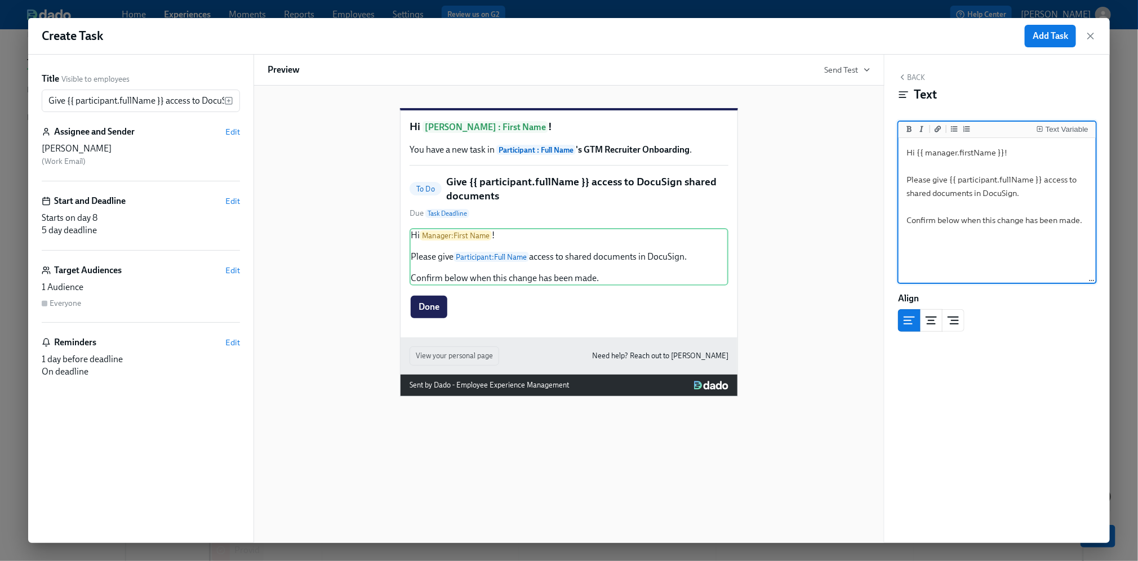
drag, startPoint x: 1014, startPoint y: 153, endPoint x: 919, endPoint y: 157, distance: 95.3
click at [919, 157] on textarea "Hi {{ manager.firstName }}! Please give {{ participant.fullName }} access to sh…" at bounding box center [997, 210] width 193 height 141
type textarea "Hi Please give {{ participant.fullName }} access to shared documents in DocuSig…"
click at [1048, 126] on div "Text Variable" at bounding box center [1066, 130] width 43 height 8
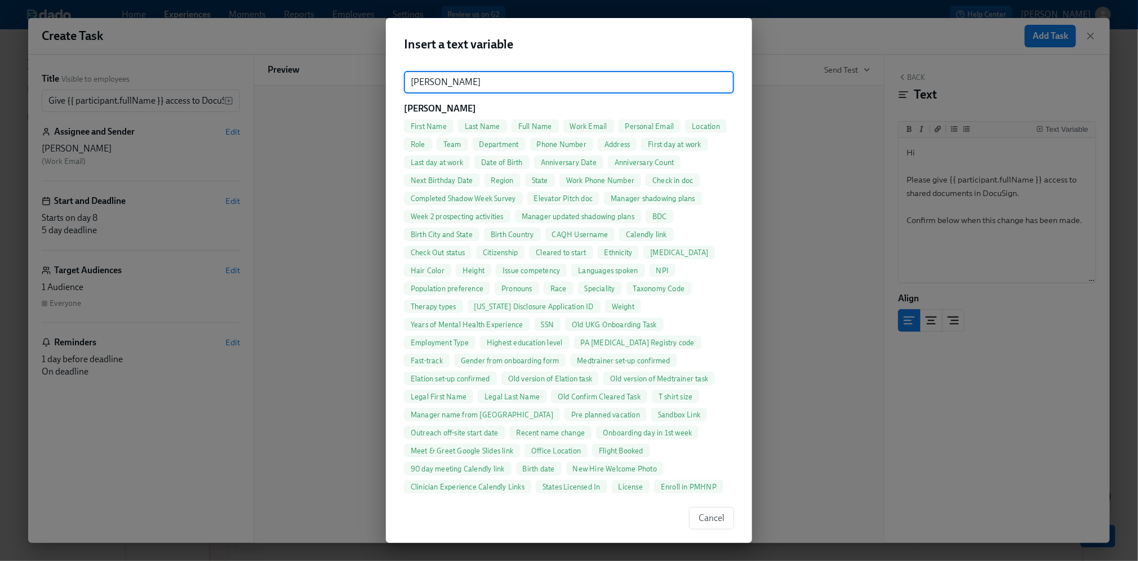
type input "[PERSON_NAME]"
click at [431, 124] on span "First Name" at bounding box center [429, 126] width 50 height 8
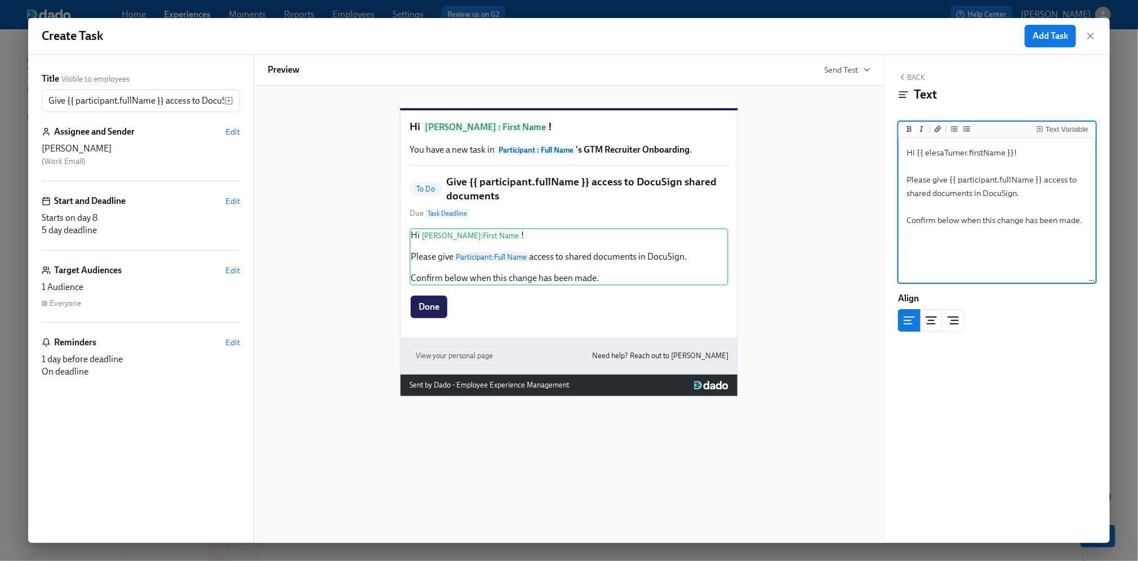
type textarea "Hi {{ elesaTurner.firstName }}! Please give {{ participant.fullName }} access t…"
click at [1044, 27] on button "Add Task" at bounding box center [1049, 36] width 51 height 23
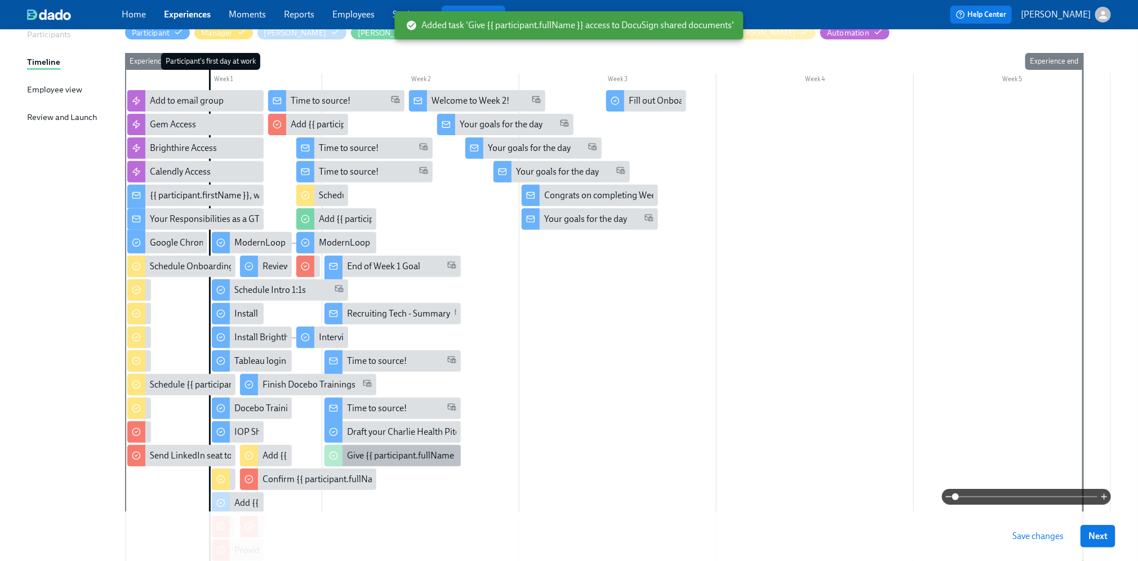
click at [405, 452] on div "Give {{ participant.fullName }} access to DocuSign shared documents" at bounding box center [479, 455] width 264 height 12
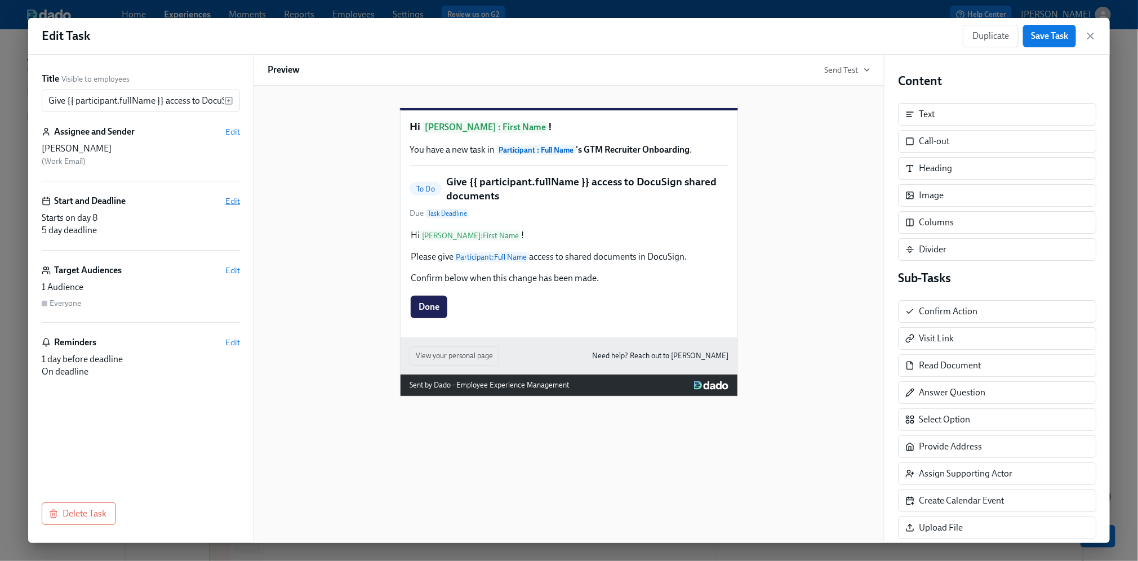
click at [228, 199] on span "Edit" at bounding box center [232, 200] width 15 height 11
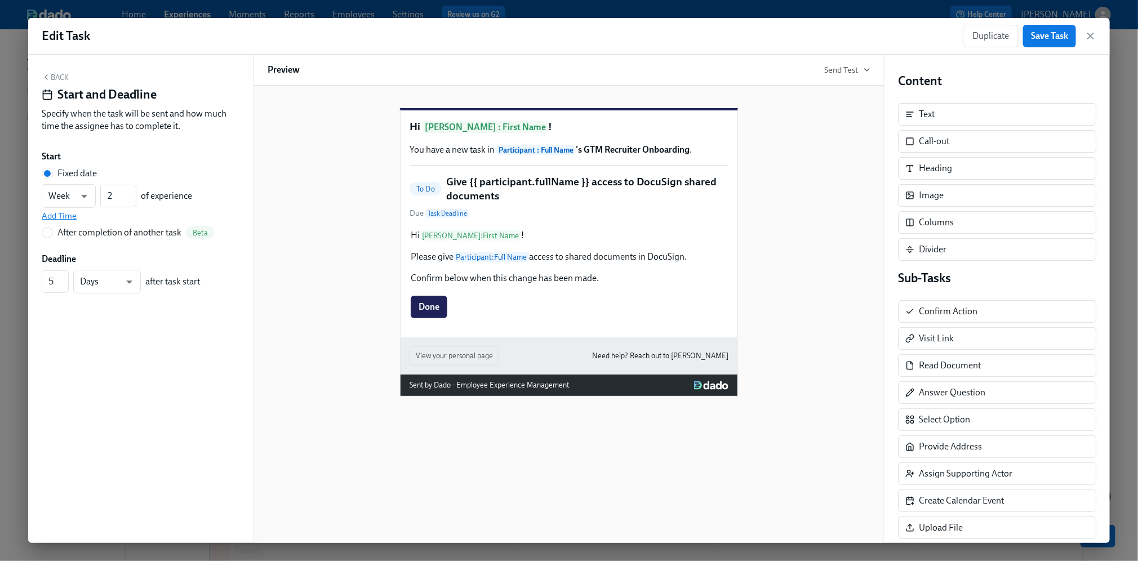
click at [70, 218] on span "Add Time" at bounding box center [59, 215] width 35 height 11
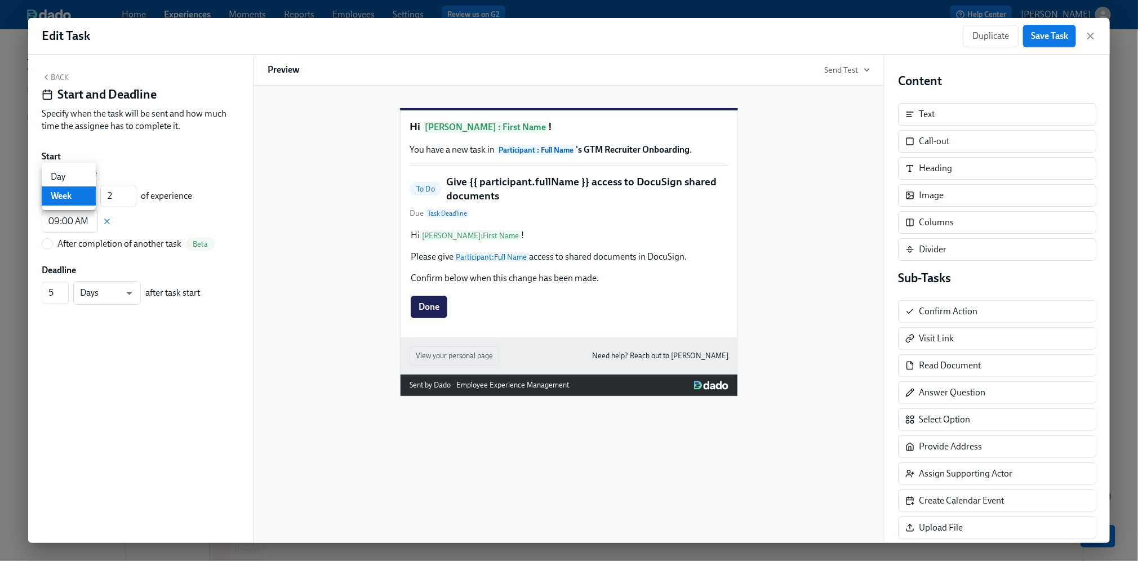
click at [69, 200] on body "Home Experiences Moments Reports Employees Settings Review us on G2 Help Center…" at bounding box center [569, 309] width 1138 height 909
click at [71, 179] on li "Day" at bounding box center [69, 176] width 54 height 19
type input "d"
click at [117, 193] on input "2" at bounding box center [118, 196] width 36 height 23
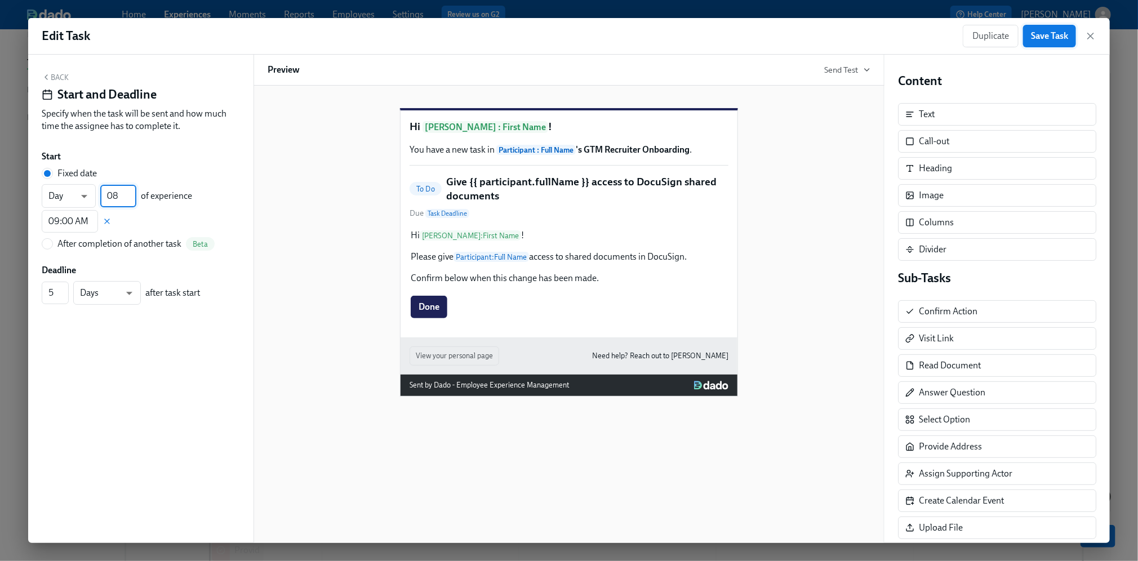
type input "08"
click at [1043, 44] on button "Save Task" at bounding box center [1049, 36] width 53 height 23
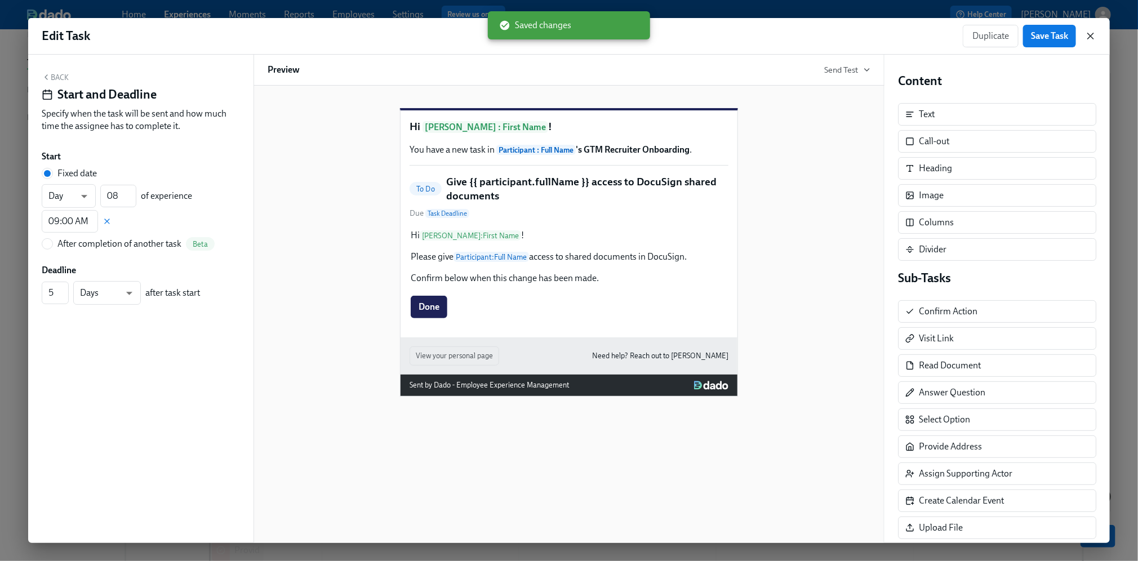
click at [1088, 39] on icon "button" at bounding box center [1091, 36] width 6 height 6
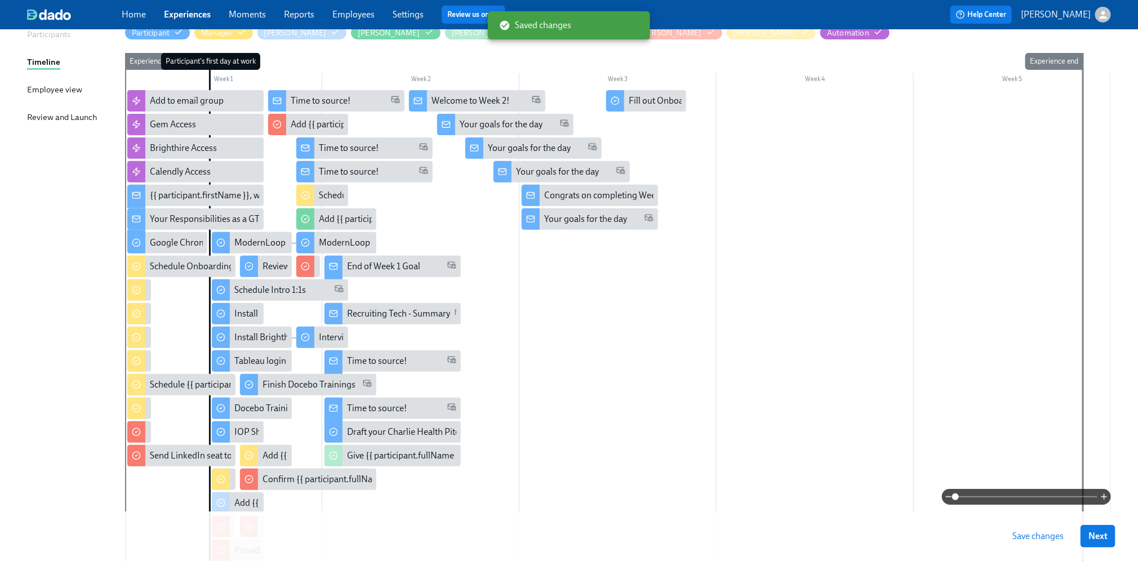
click at [1043, 542] on button "Save changes" at bounding box center [1037, 536] width 67 height 23
click at [1108, 536] on button "Next" at bounding box center [1097, 536] width 35 height 23
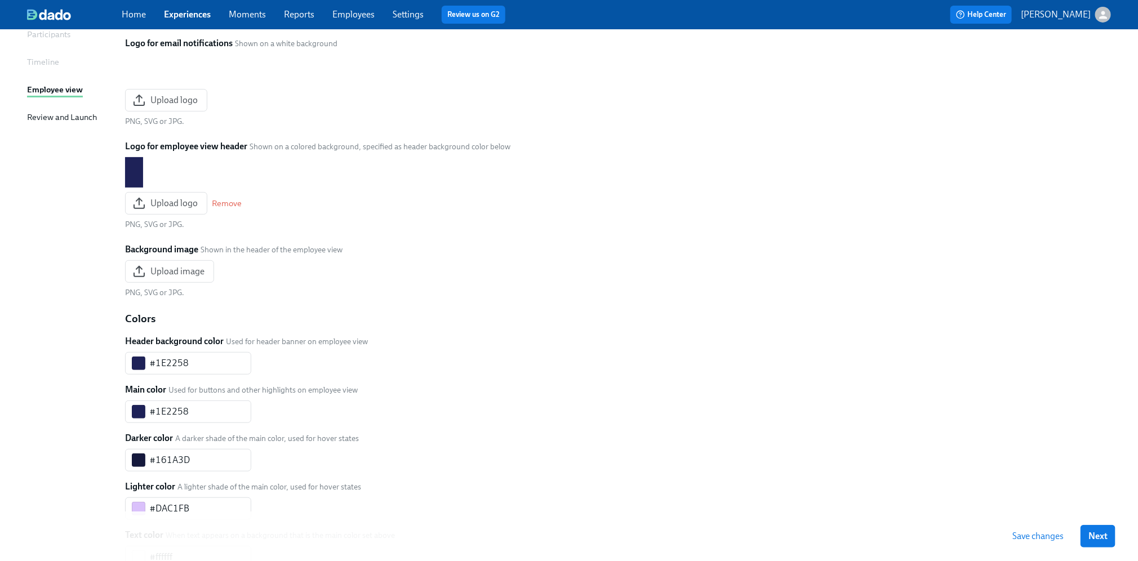
click at [1108, 536] on button "Next" at bounding box center [1097, 536] width 35 height 23
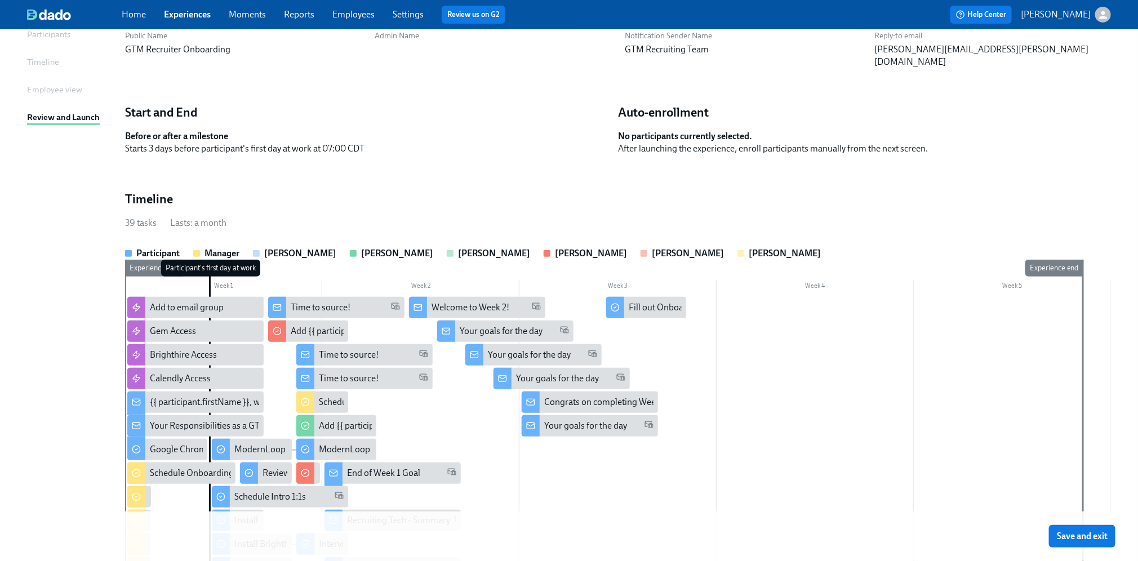
click at [1108, 536] on button "Save and exit" at bounding box center [1082, 536] width 66 height 23
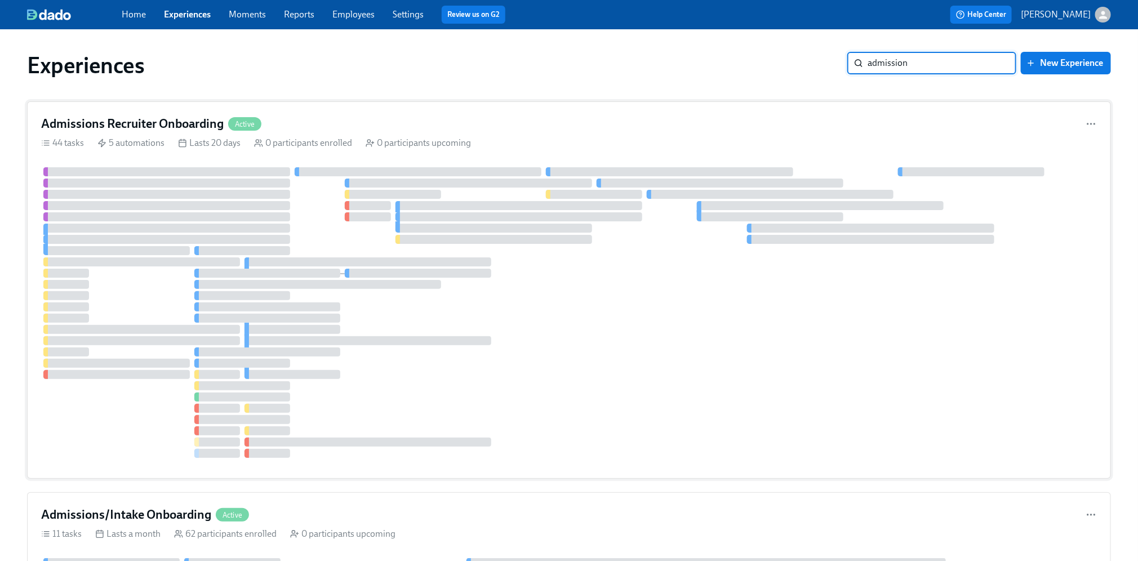
type input "admission"
click at [470, 117] on div "Admissions Recruiter Onboarding Active" at bounding box center [568, 123] width 1055 height 17
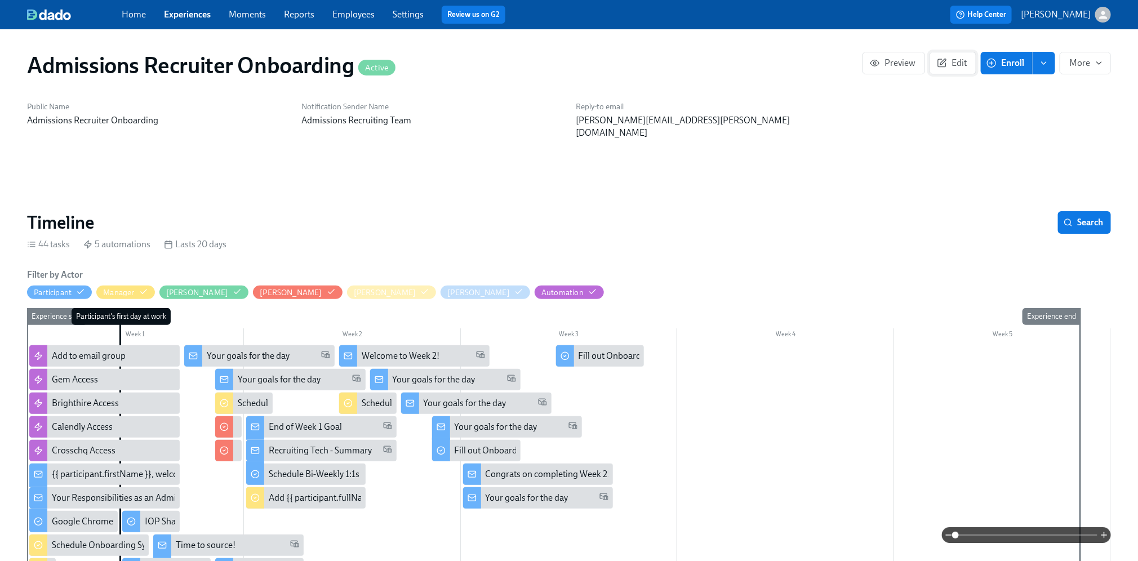
click at [959, 65] on span "Edit" at bounding box center [953, 62] width 28 height 11
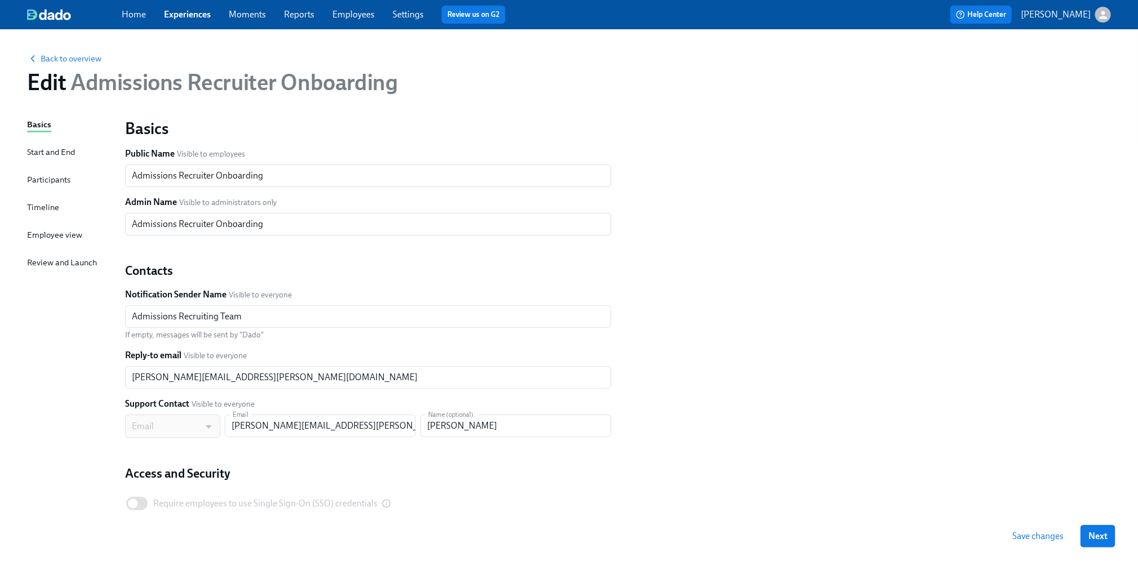
click at [32, 208] on div "Timeline" at bounding box center [43, 207] width 32 height 12
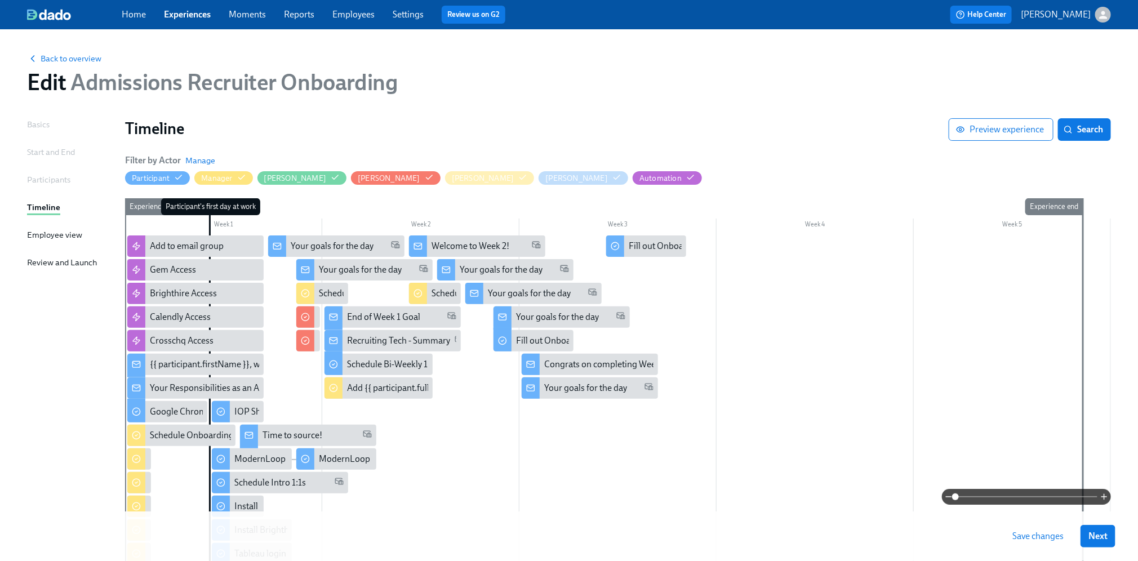
click at [801, 361] on div at bounding box center [618, 547] width 986 height 624
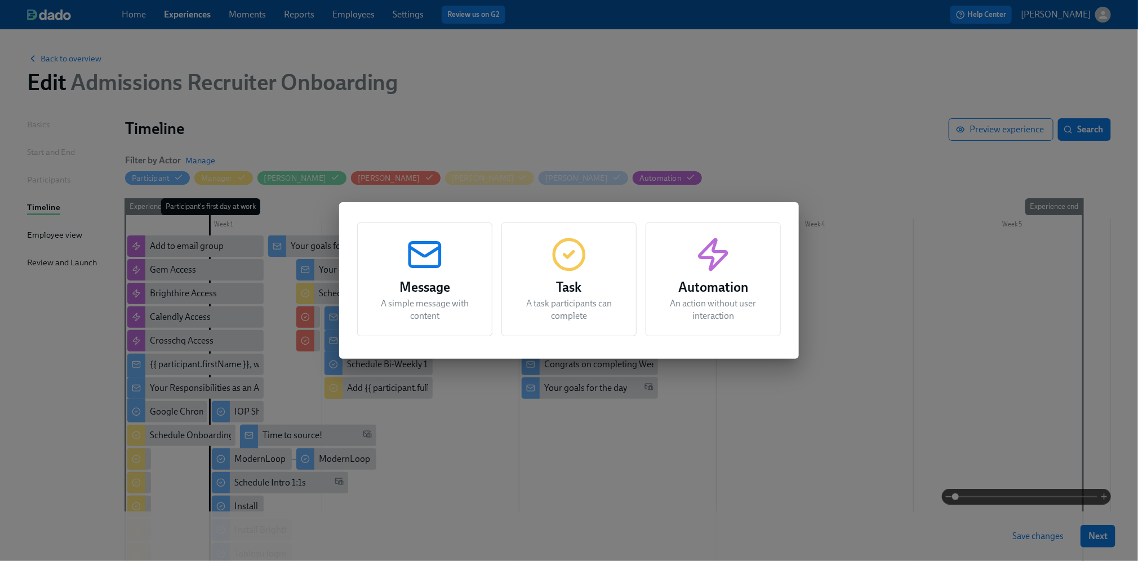
click at [563, 275] on div "Task A task participants can complete" at bounding box center [568, 279] width 135 height 114
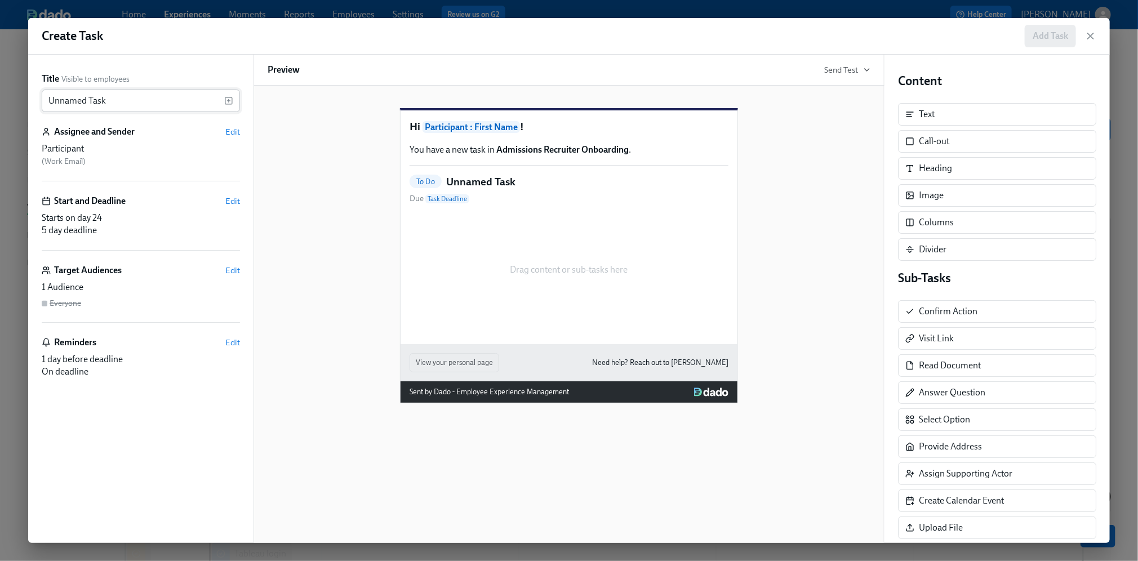
click at [148, 99] on input "Unnamed Task" at bounding box center [133, 101] width 182 height 23
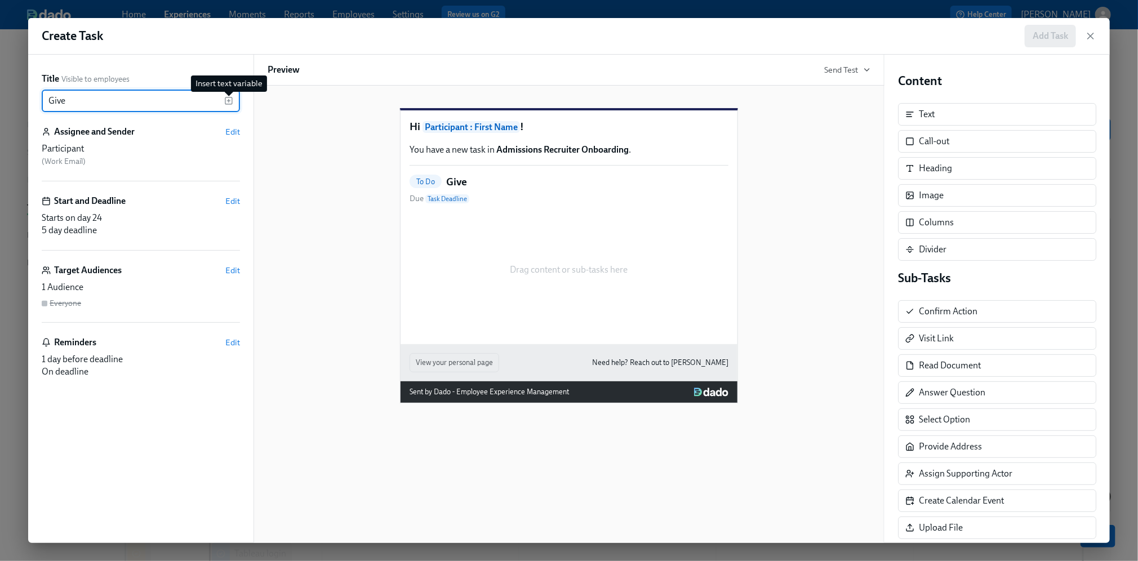
click at [231, 101] on icon "button" at bounding box center [228, 100] width 9 height 9
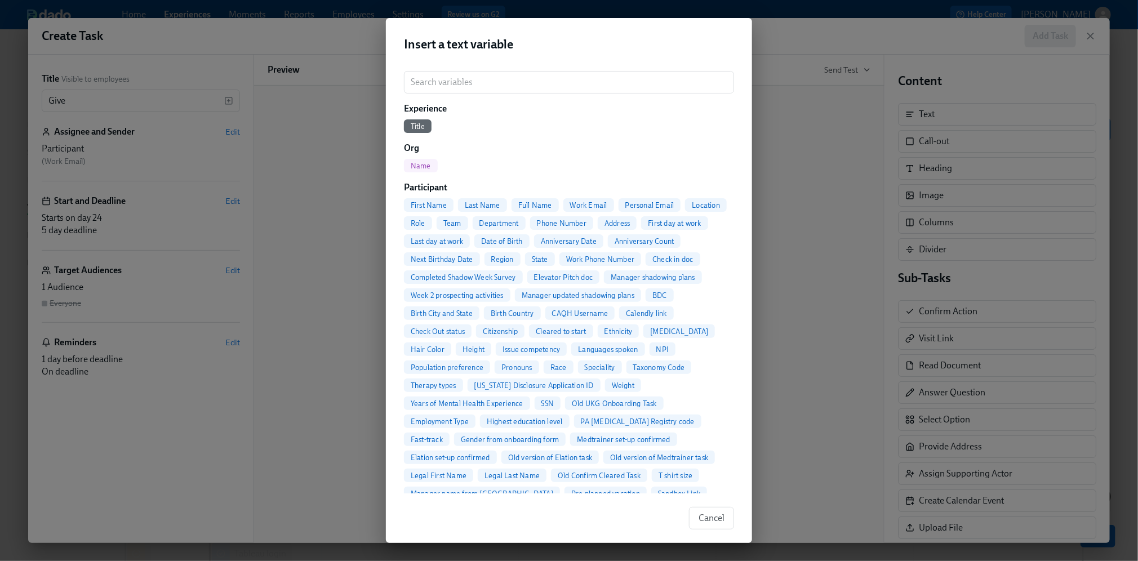
click at [544, 201] on span "Full Name" at bounding box center [534, 205] width 47 height 8
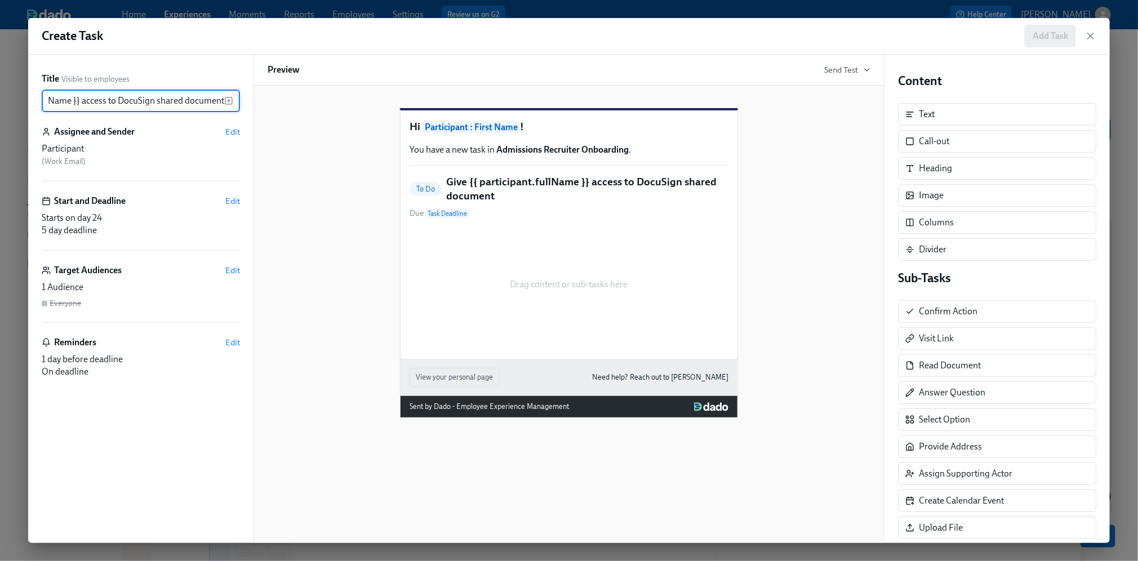
scroll to position [0, 87]
type input "Give {{ participant.fullName }} access to DocuSign shared documents"
click at [183, 140] on div "Assignee and Sender Edit Participant ( Work Email )" at bounding box center [141, 154] width 198 height 56
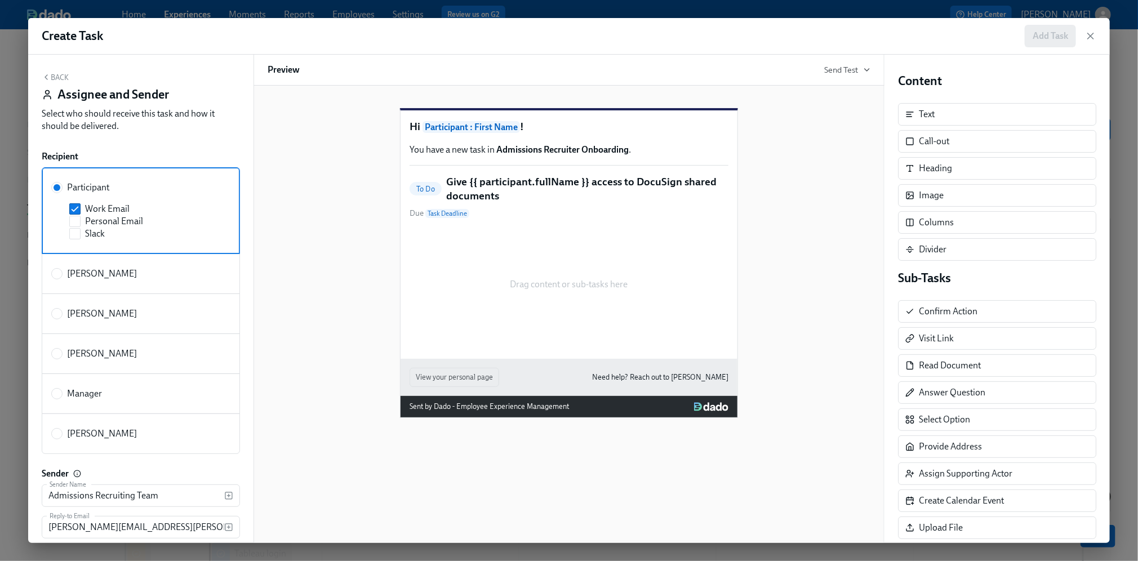
scroll to position [34, 0]
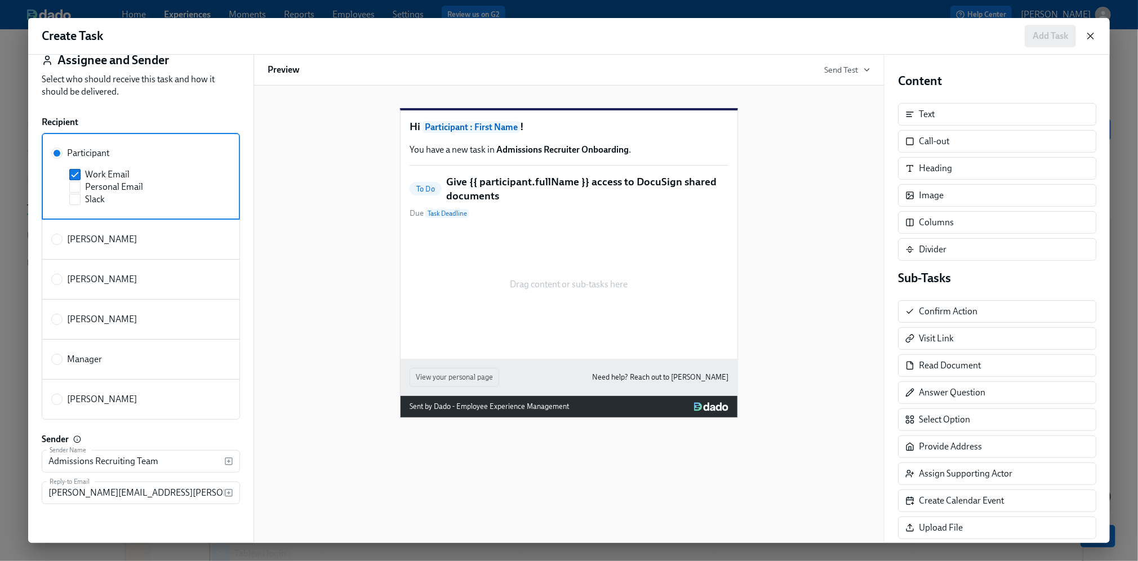
click at [1086, 35] on icon "button" at bounding box center [1090, 35] width 11 height 11
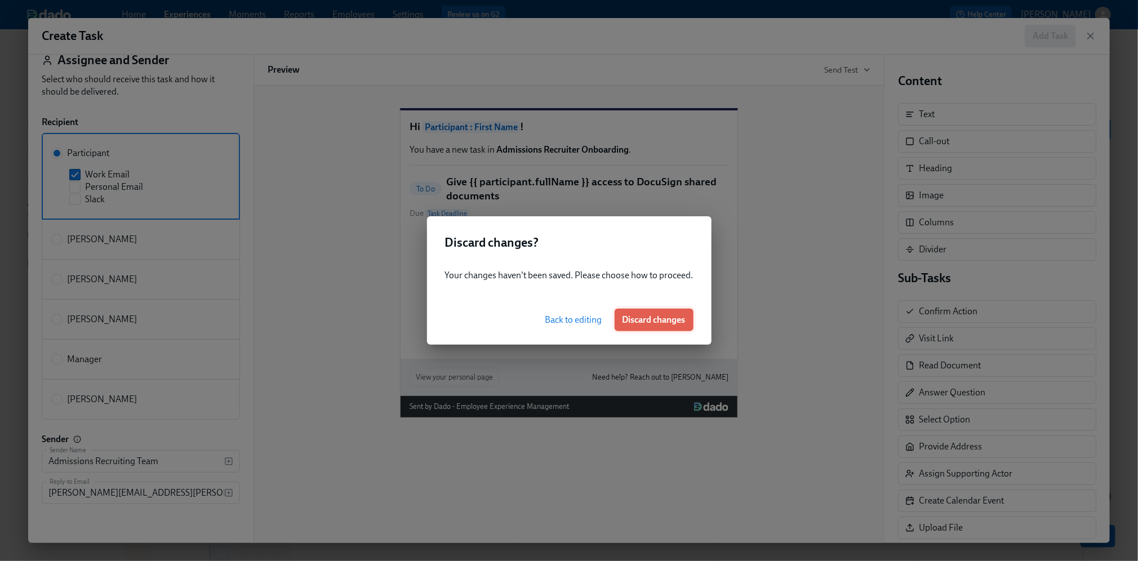
click at [682, 324] on span "Discard changes" at bounding box center [653, 319] width 63 height 11
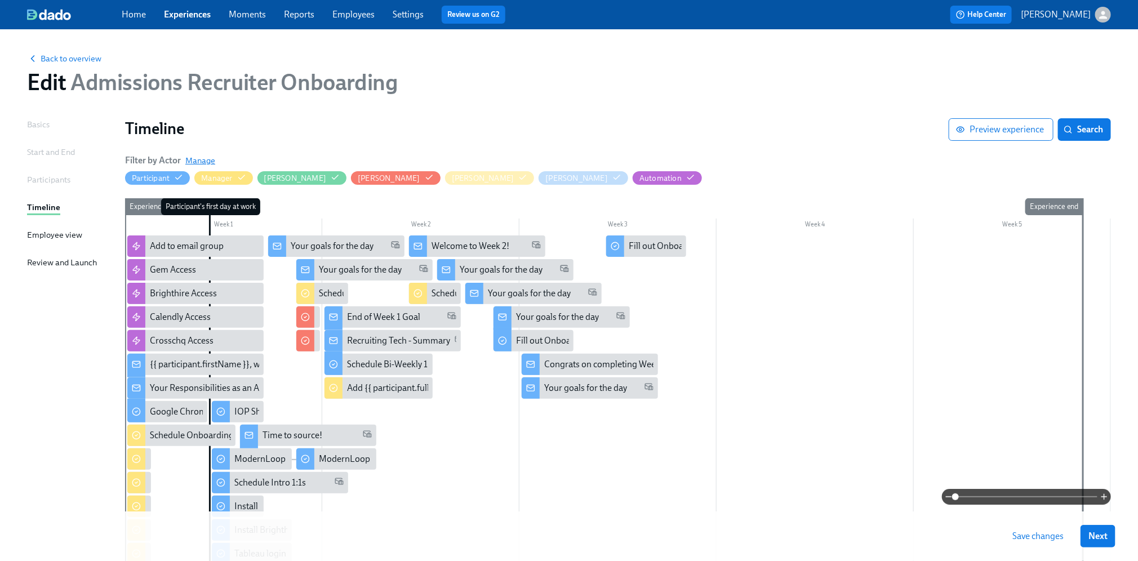
click at [204, 161] on span "Manage" at bounding box center [200, 160] width 30 height 11
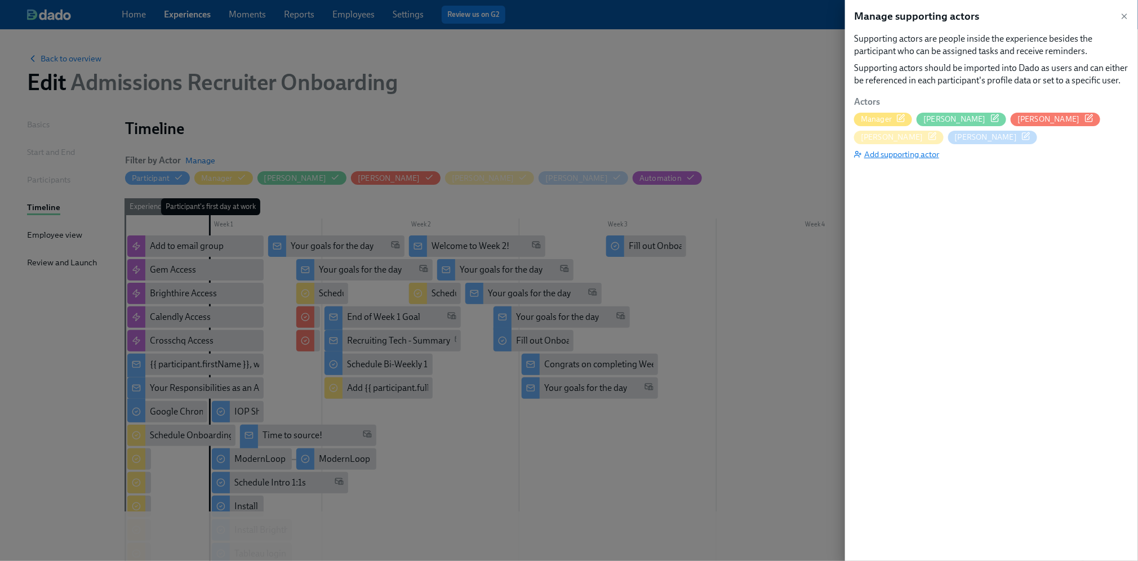
click at [905, 152] on span "Add supporting actor" at bounding box center [896, 154] width 85 height 11
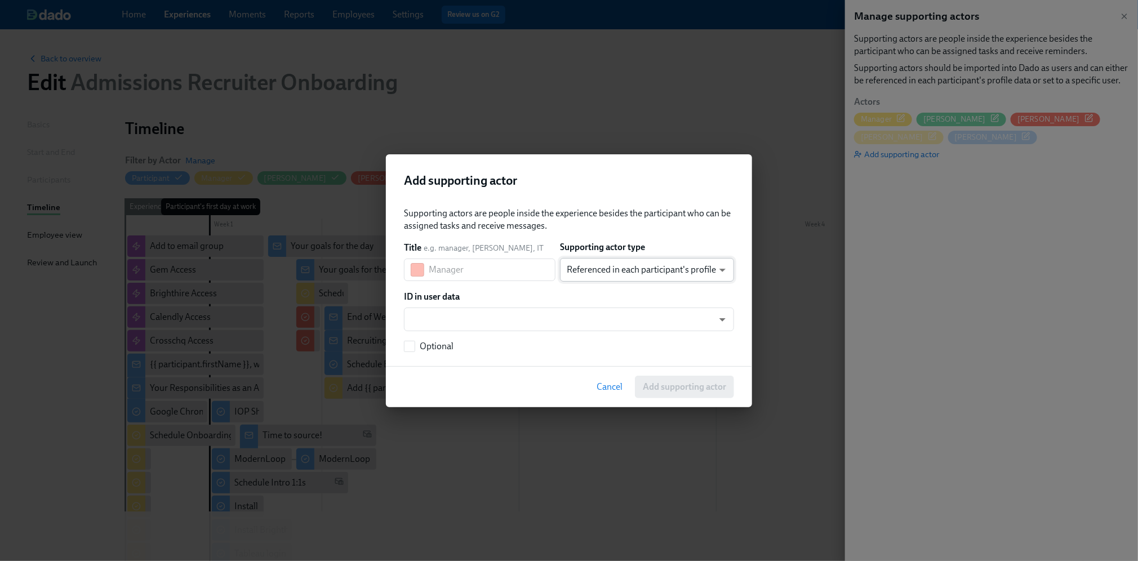
click at [590, 277] on body "Home Experiences Moments Reports Employees Settings Review us on G2 Help Center…" at bounding box center [569, 478] width 1138 height 956
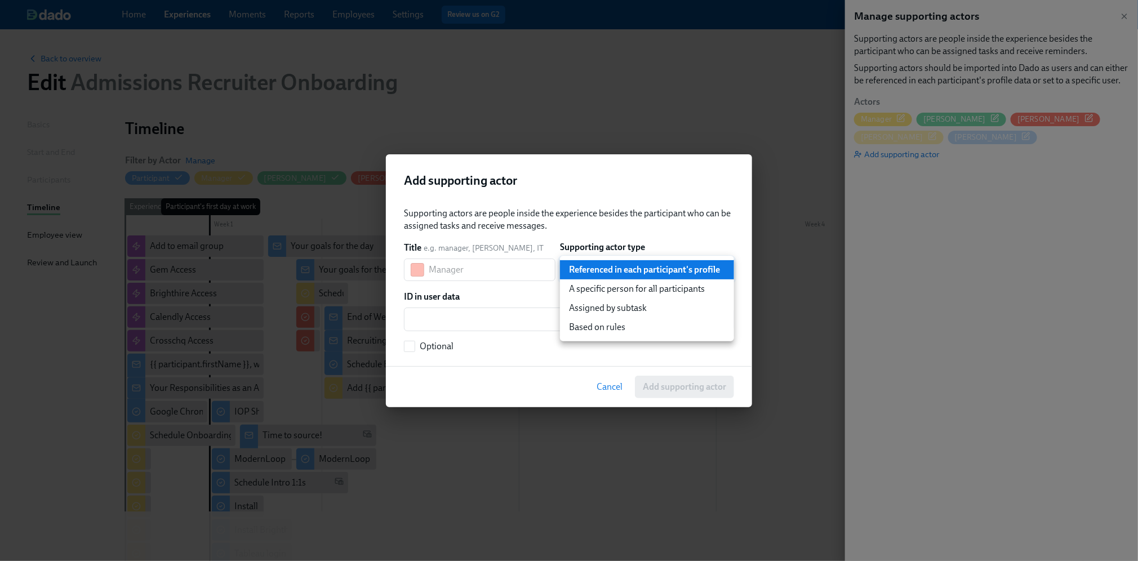
click at [590, 286] on li "A specific person for all participants" at bounding box center [647, 288] width 174 height 19
type input "staticUser"
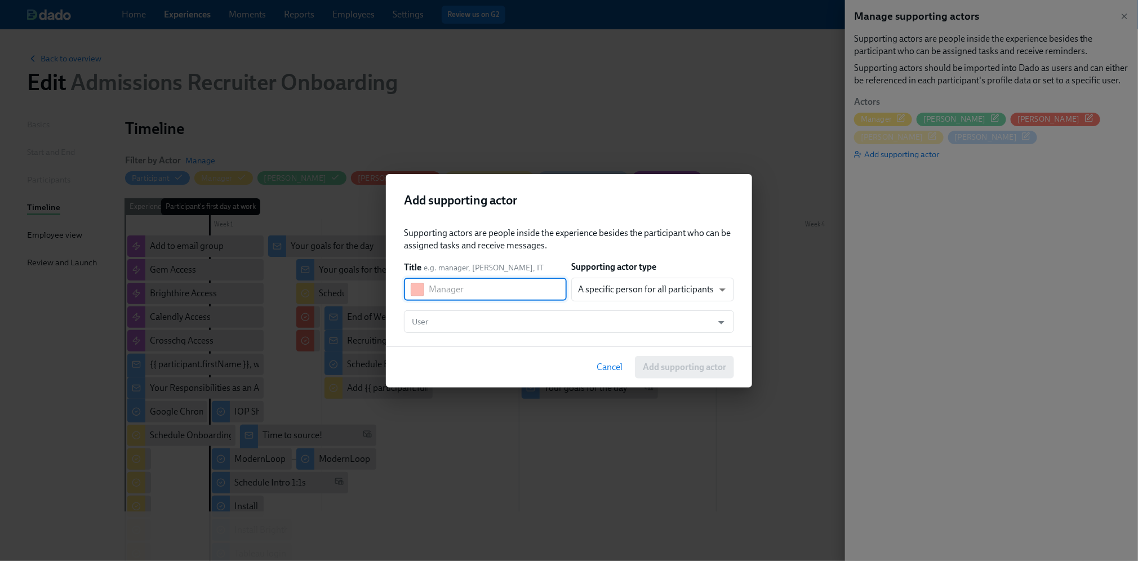
click at [499, 285] on input "text" at bounding box center [498, 289] width 138 height 23
type input "[PERSON_NAME]"
click at [492, 318] on input "User" at bounding box center [557, 321] width 297 height 23
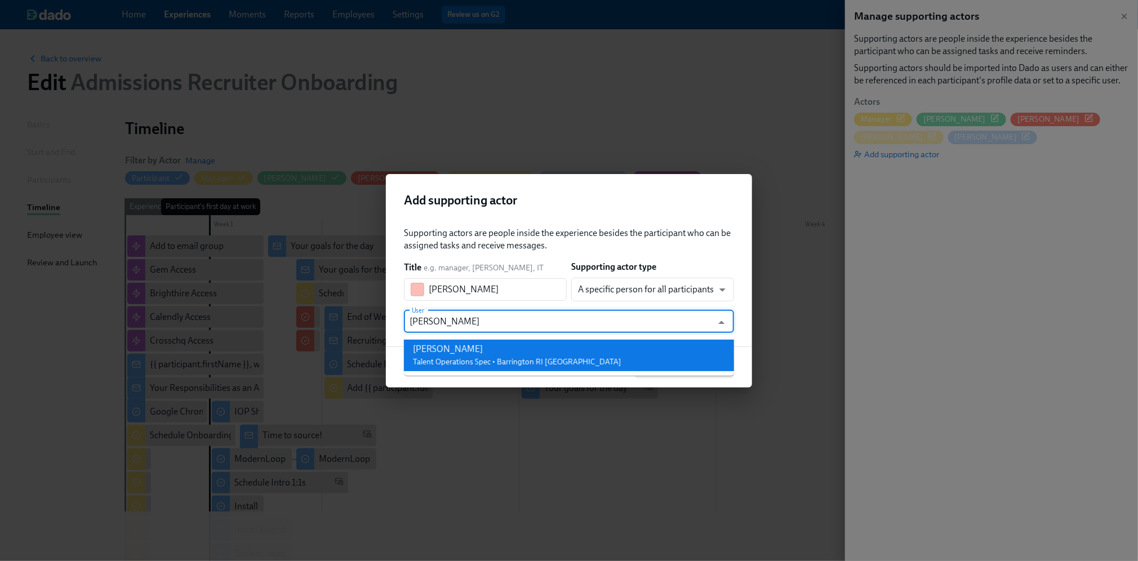
click at [479, 358] on span "Talent Operations Spec • Barrington RI [GEOGRAPHIC_DATA]" at bounding box center [517, 362] width 208 height 10
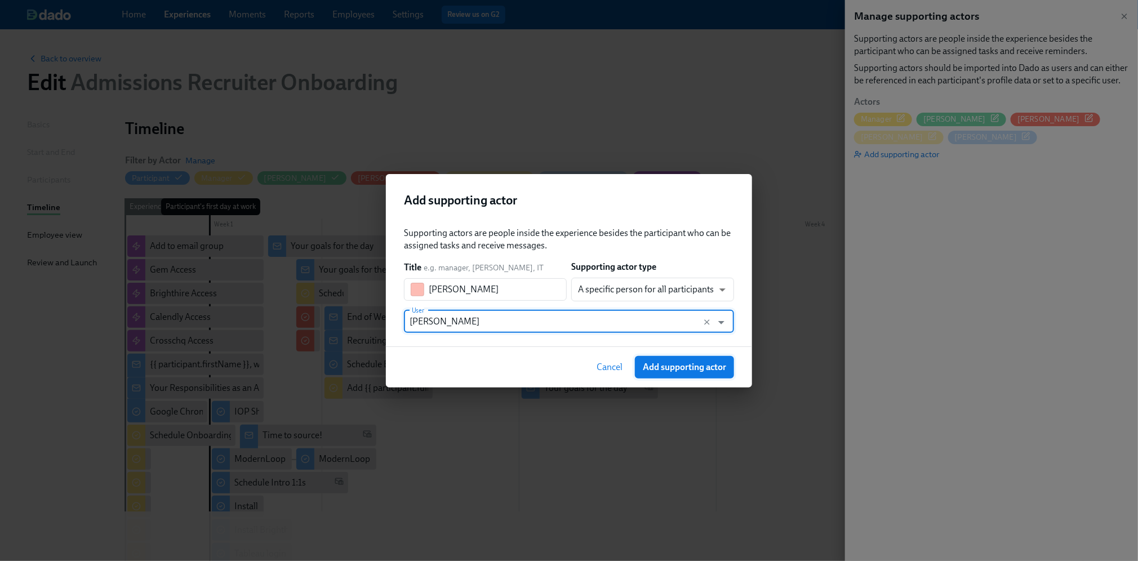
type input "[PERSON_NAME]"
click at [714, 360] on button "Add supporting actor" at bounding box center [684, 367] width 99 height 23
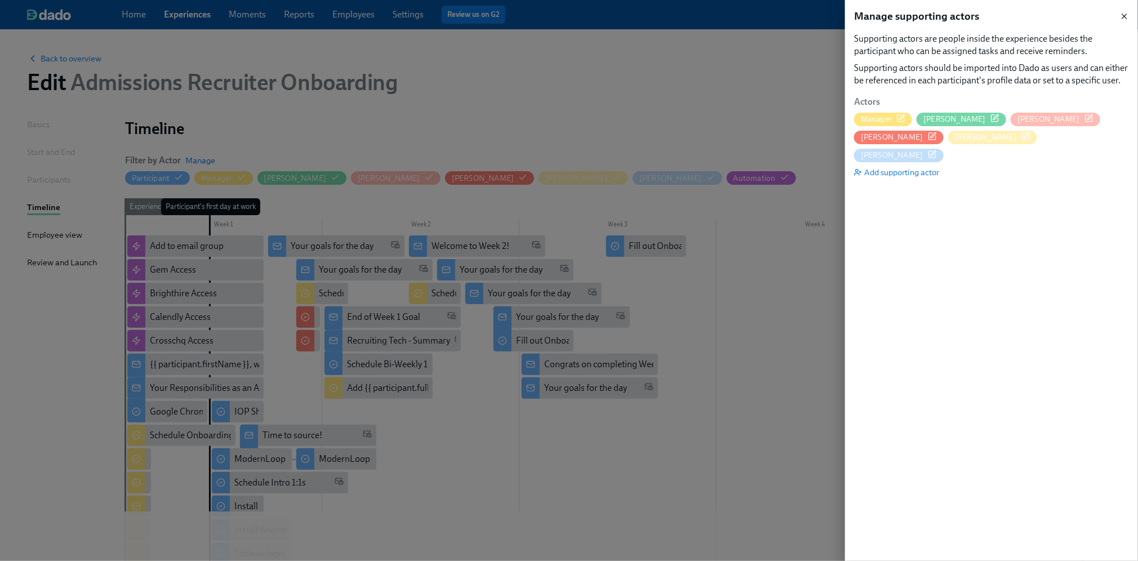
click at [1120, 19] on icon "button" at bounding box center [1124, 16] width 9 height 9
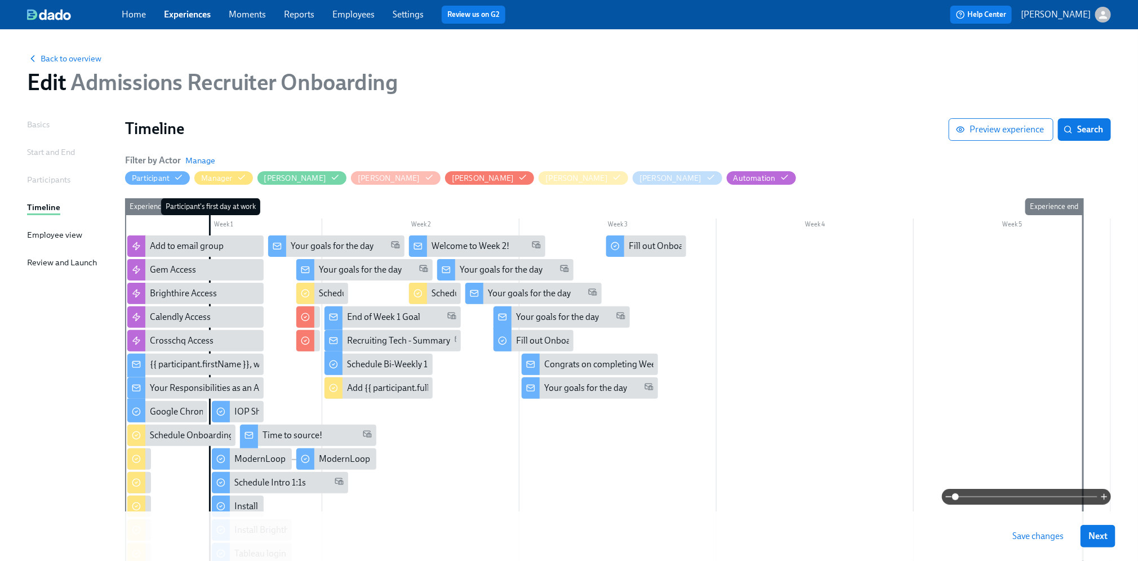
click at [787, 378] on div at bounding box center [618, 547] width 986 height 624
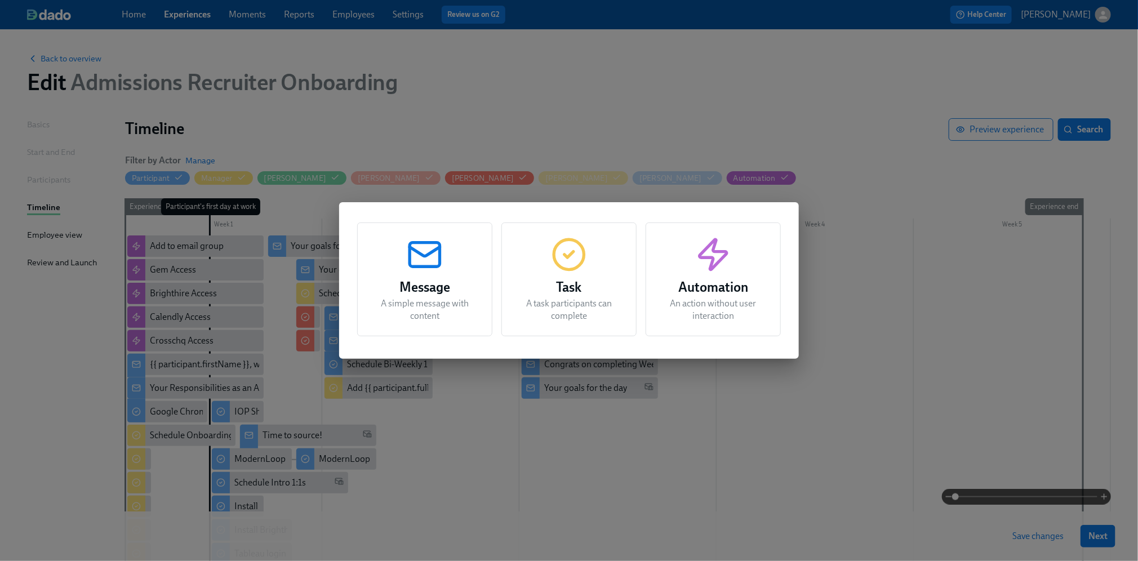
click at [593, 306] on p "A task participants can complete" at bounding box center [568, 309] width 107 height 25
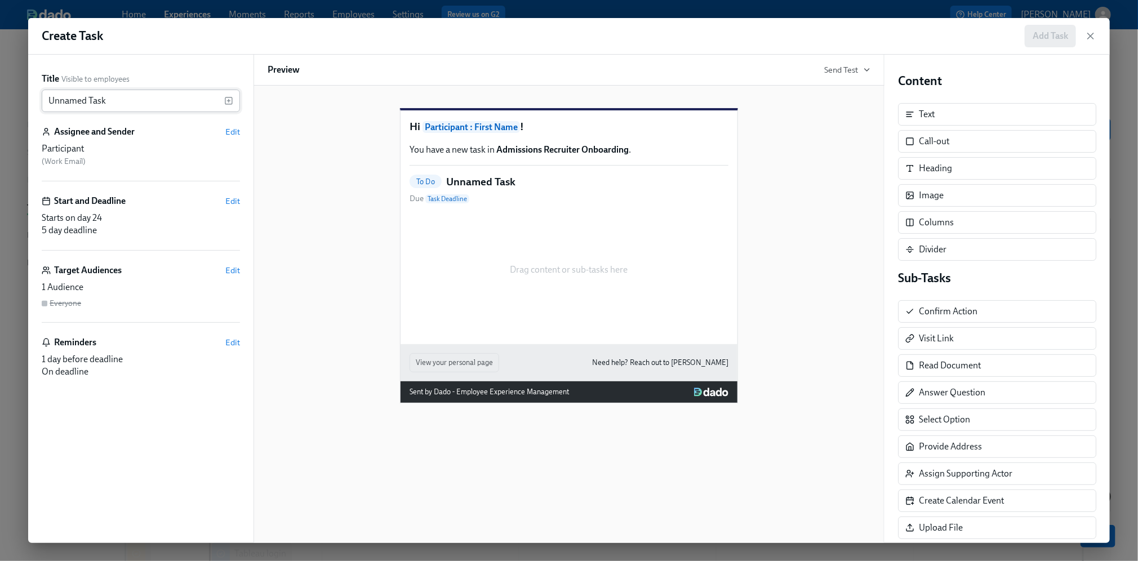
click at [132, 101] on input "Unnamed Task" at bounding box center [133, 101] width 182 height 23
type input "D"
click at [233, 105] on div "Give ​" at bounding box center [141, 101] width 198 height 23
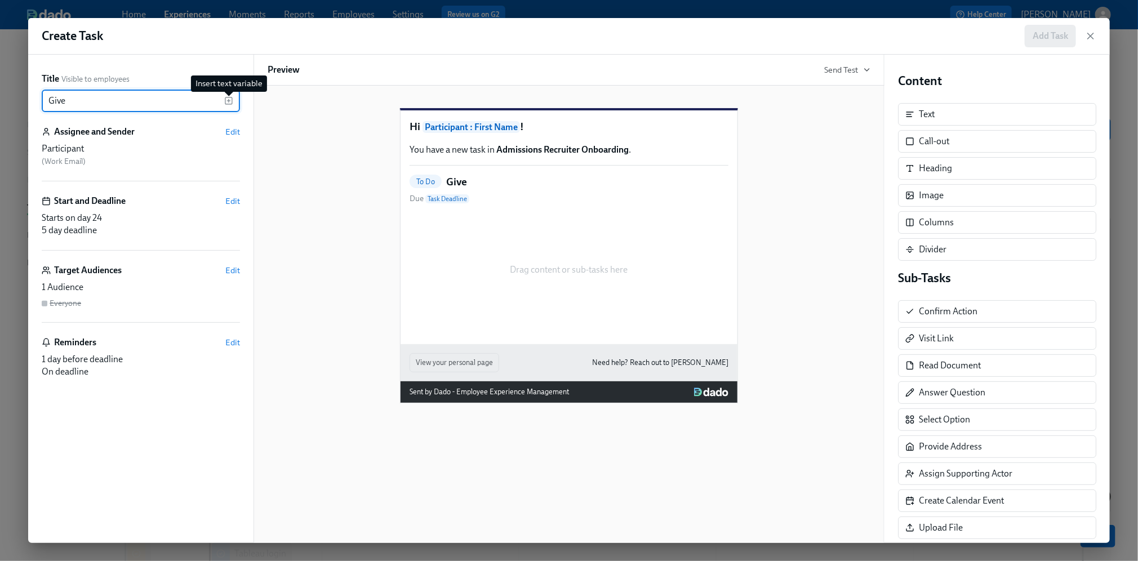
click at [228, 101] on icon "button" at bounding box center [228, 101] width 3 height 0
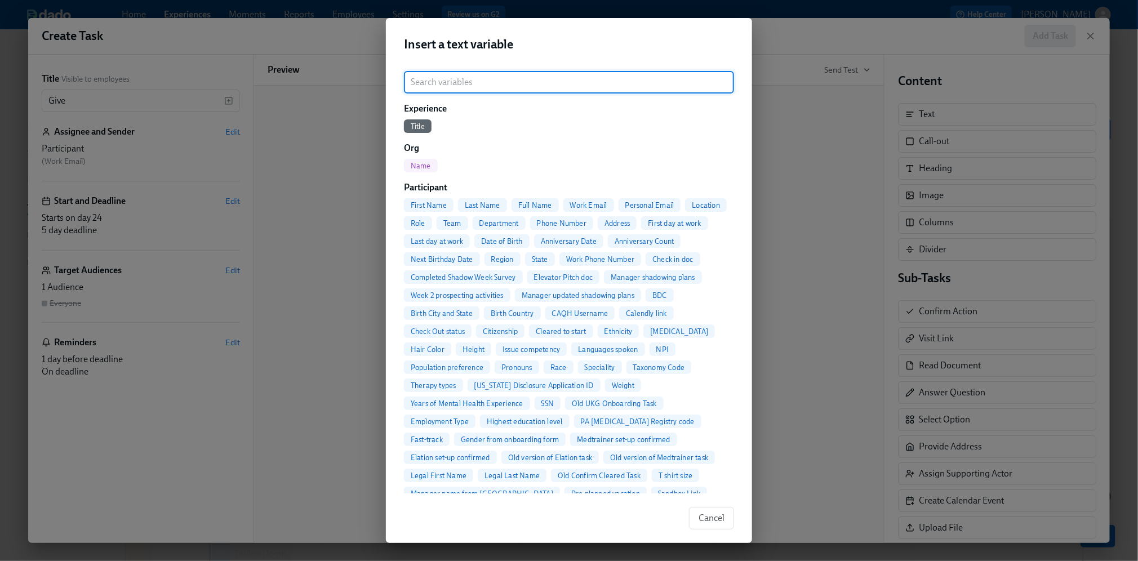
click at [536, 202] on span "Full Name" at bounding box center [534, 205] width 47 height 8
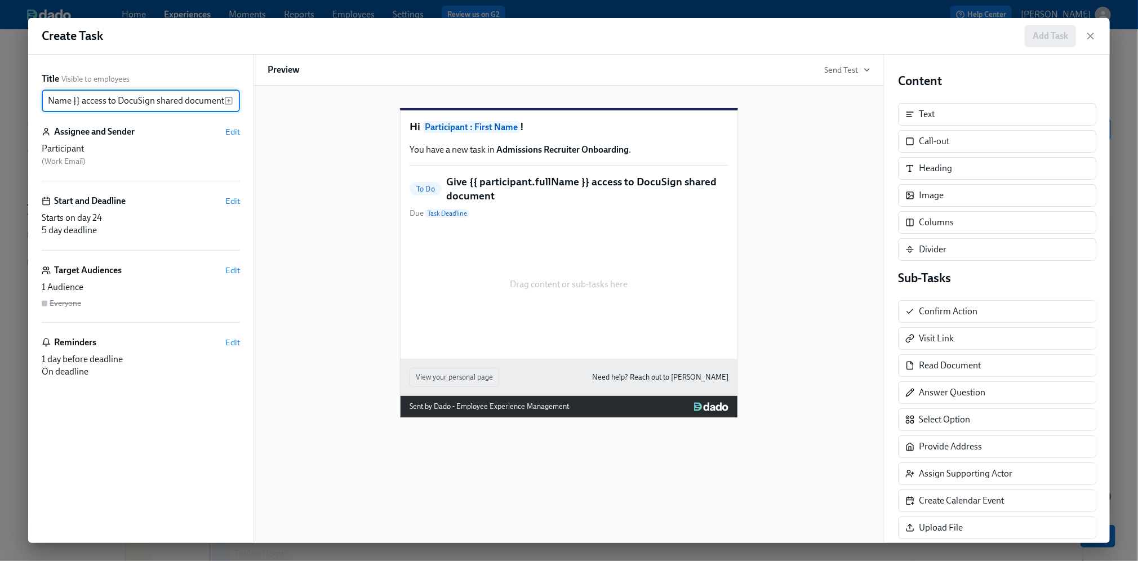
scroll to position [0, 87]
type input "Give {{ participant.fullName }} access to DocuSign shared documents"
click at [231, 130] on span "Edit" at bounding box center [232, 131] width 15 height 11
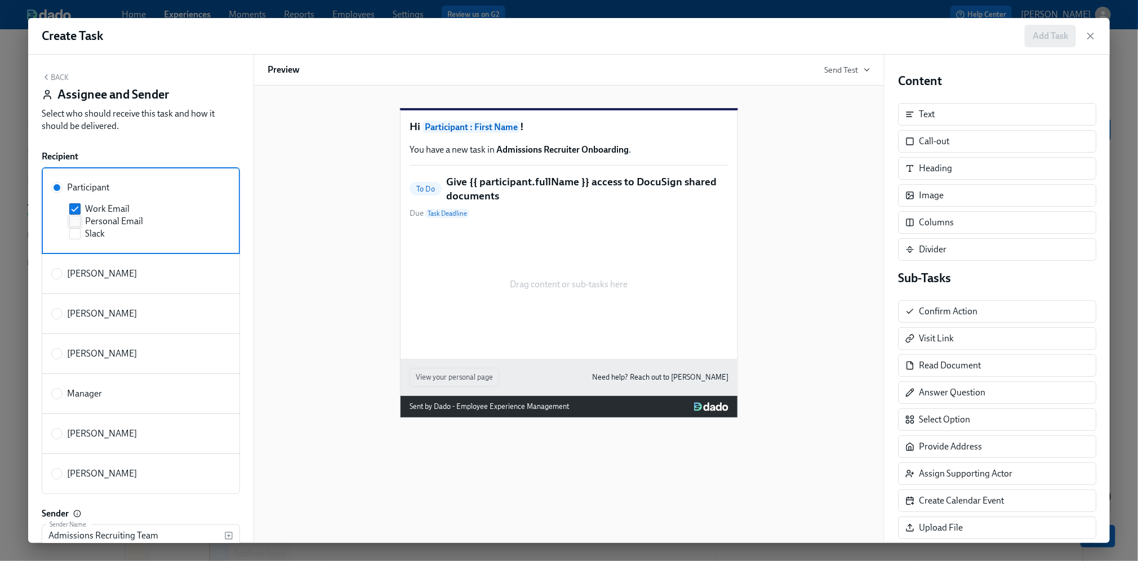
scroll to position [74, 0]
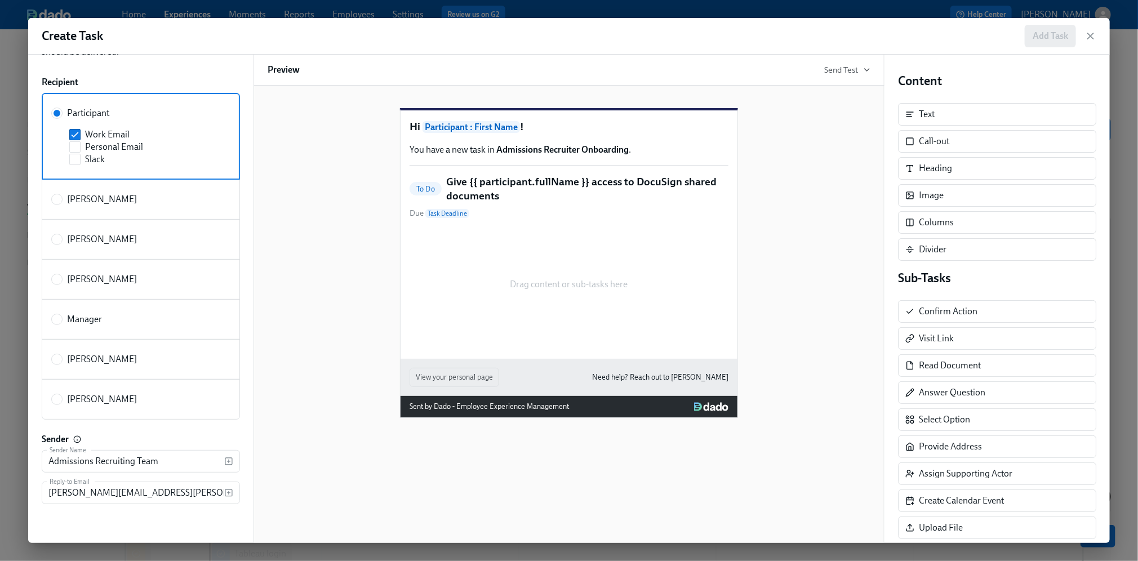
click at [86, 402] on span "[PERSON_NAME]" at bounding box center [102, 399] width 70 height 12
click at [62, 402] on input "[PERSON_NAME]" at bounding box center [57, 399] width 10 height 10
radio input "true"
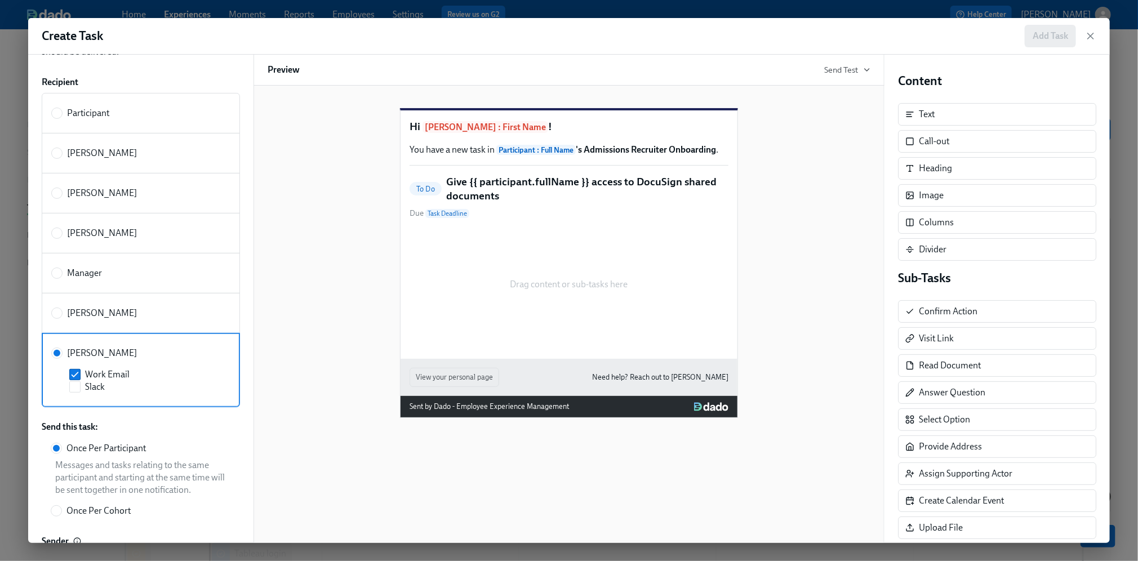
scroll to position [0, 0]
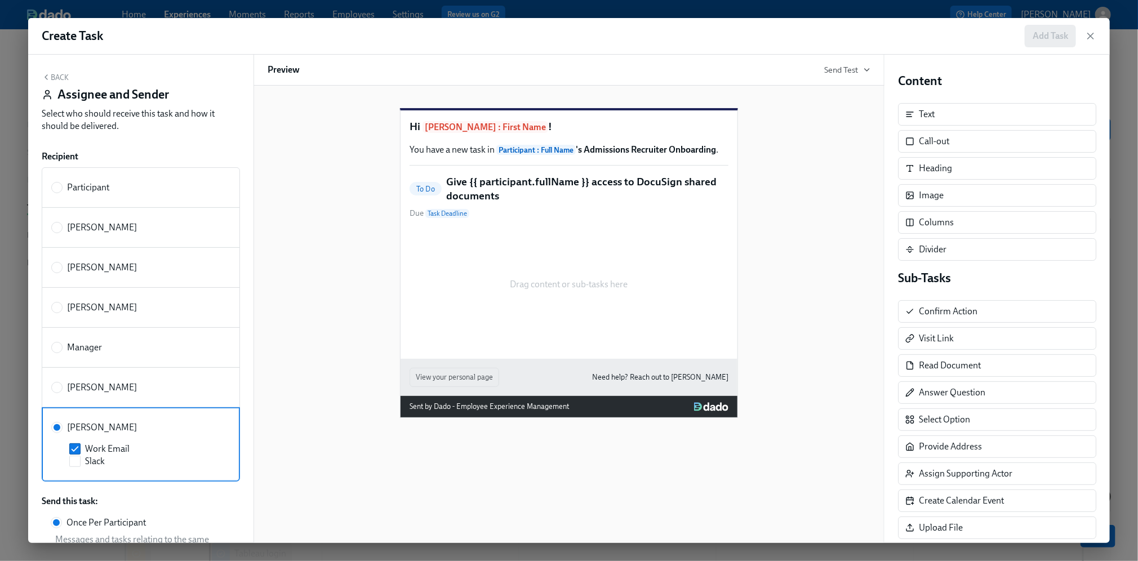
click at [54, 76] on button "Back" at bounding box center [55, 77] width 27 height 9
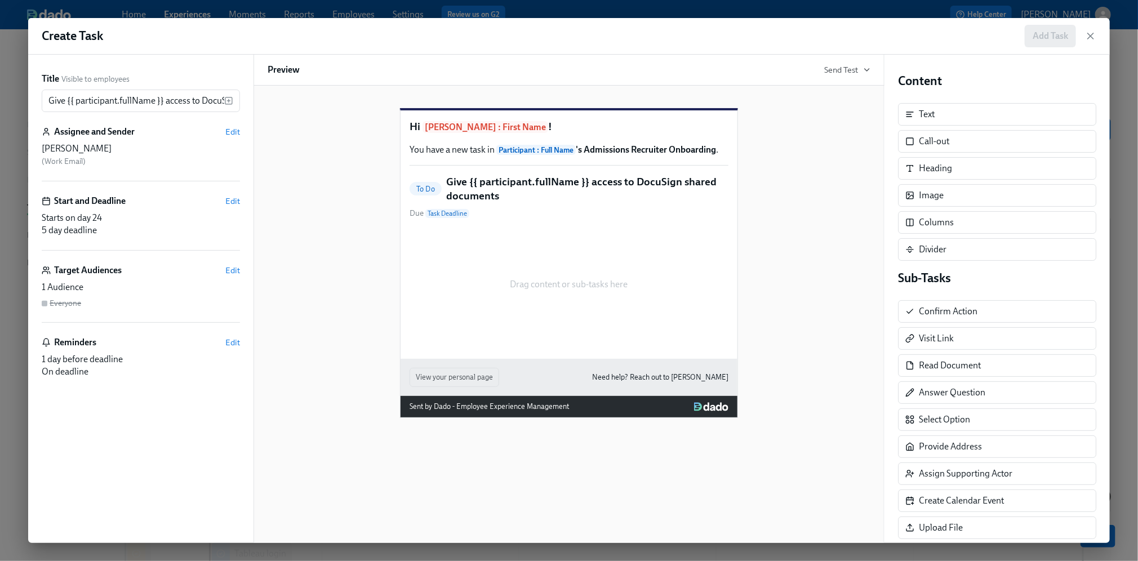
click at [238, 193] on div "Title Visible to employees Give {{ participant.fullName }} access to DocuSign s…" at bounding box center [141, 299] width 198 height 452
click at [233, 201] on span "Edit" at bounding box center [232, 200] width 15 height 11
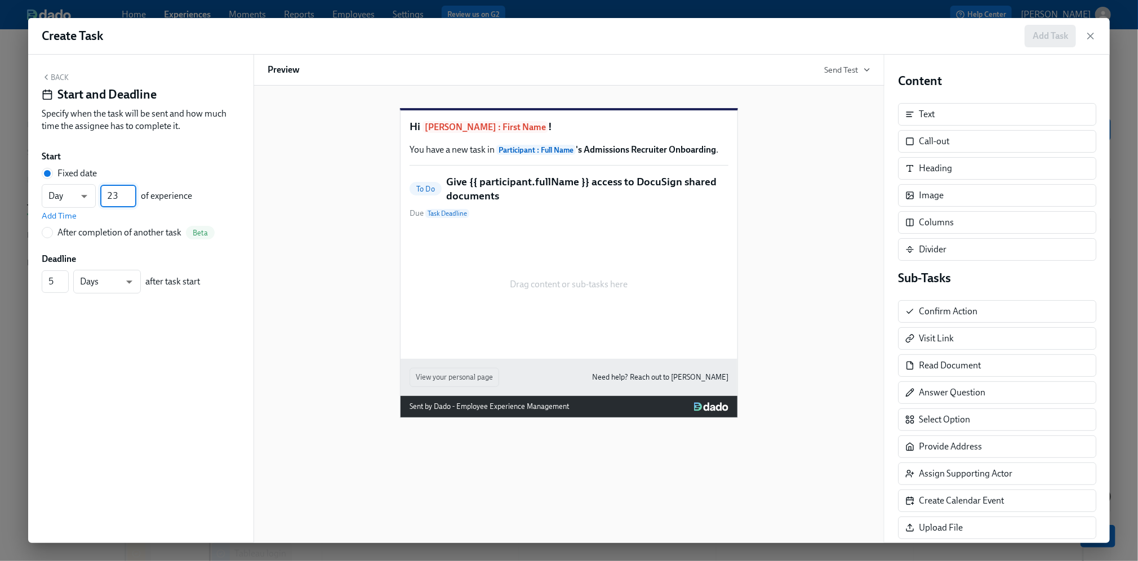
click at [132, 199] on input "23" at bounding box center [118, 196] width 36 height 23
drag, startPoint x: 122, startPoint y: 197, endPoint x: 97, endPoint y: 197, distance: 25.3
click at [97, 197] on div "Day d ​ 23 ​ of experience" at bounding box center [117, 196] width 150 height 24
type input "8"
click at [63, 213] on span "Add Time" at bounding box center [59, 215] width 35 height 11
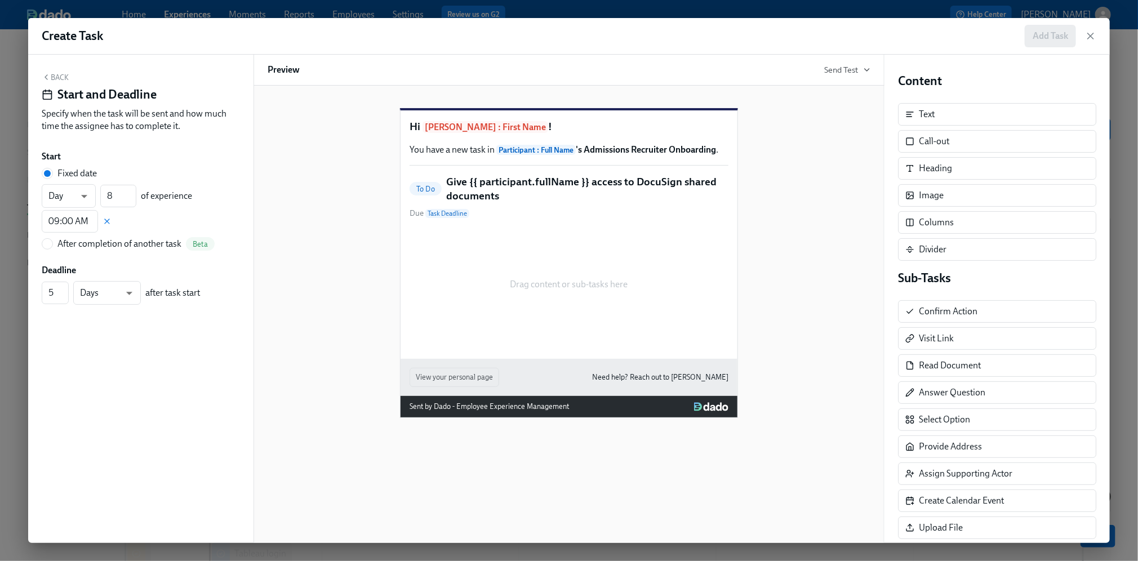
click at [52, 81] on button "Back" at bounding box center [55, 77] width 27 height 9
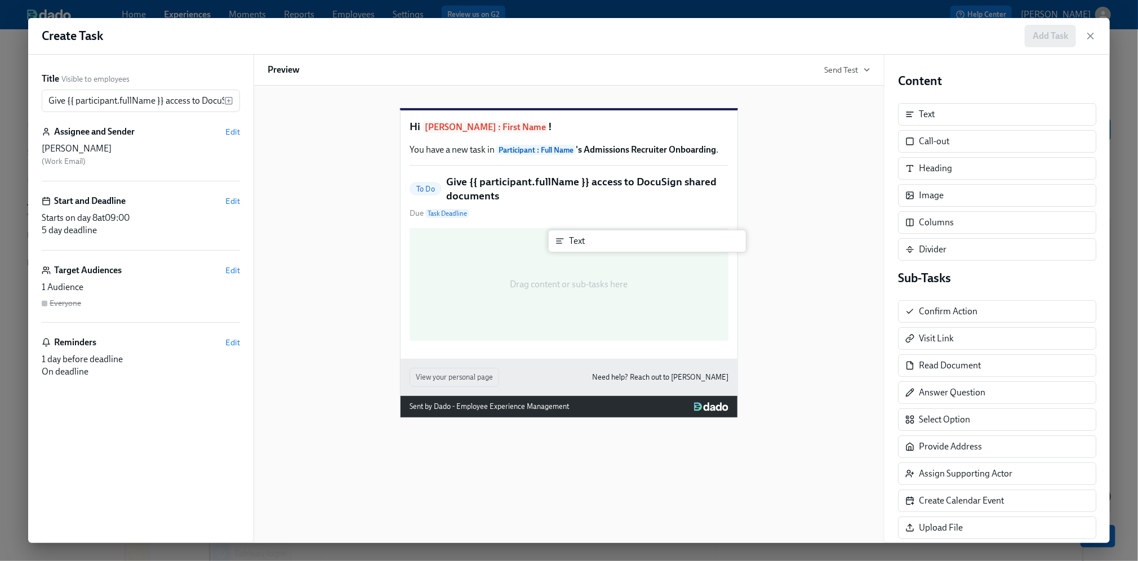
drag, startPoint x: 946, startPoint y: 118, endPoint x: 593, endPoint y: 244, distance: 375.2
click at [593, 244] on div "Title Visible to employees Give {{ participant.fullName }} access to DocuSign s…" at bounding box center [568, 299] width 1081 height 488
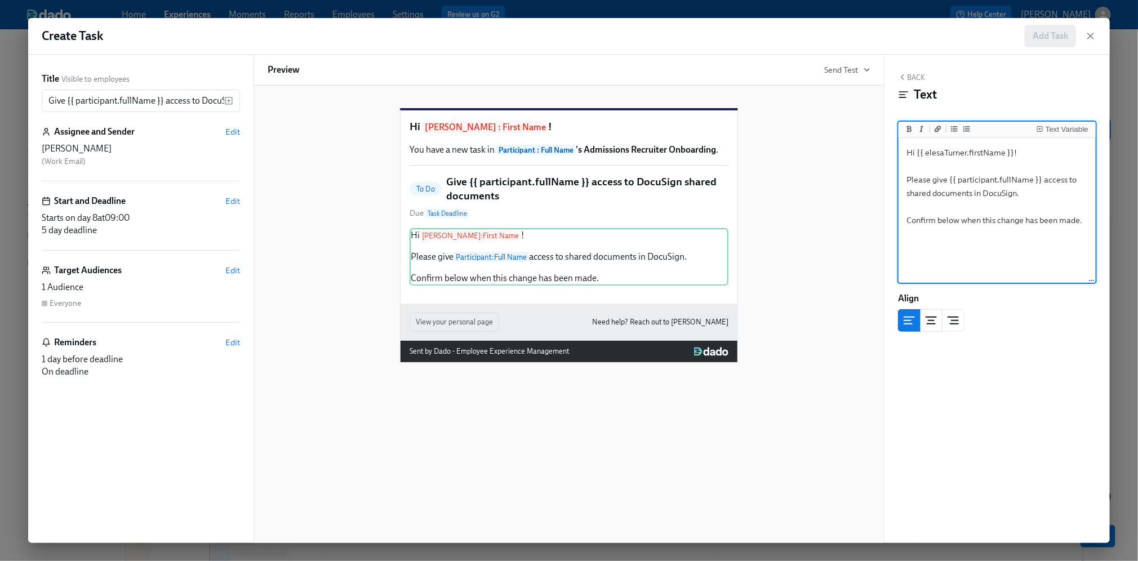
type textarea "Hi {{ elesaTurner.firstName }}! Please give {{ participant.fullName }} access t…"
click at [923, 78] on button "Back" at bounding box center [911, 77] width 27 height 9
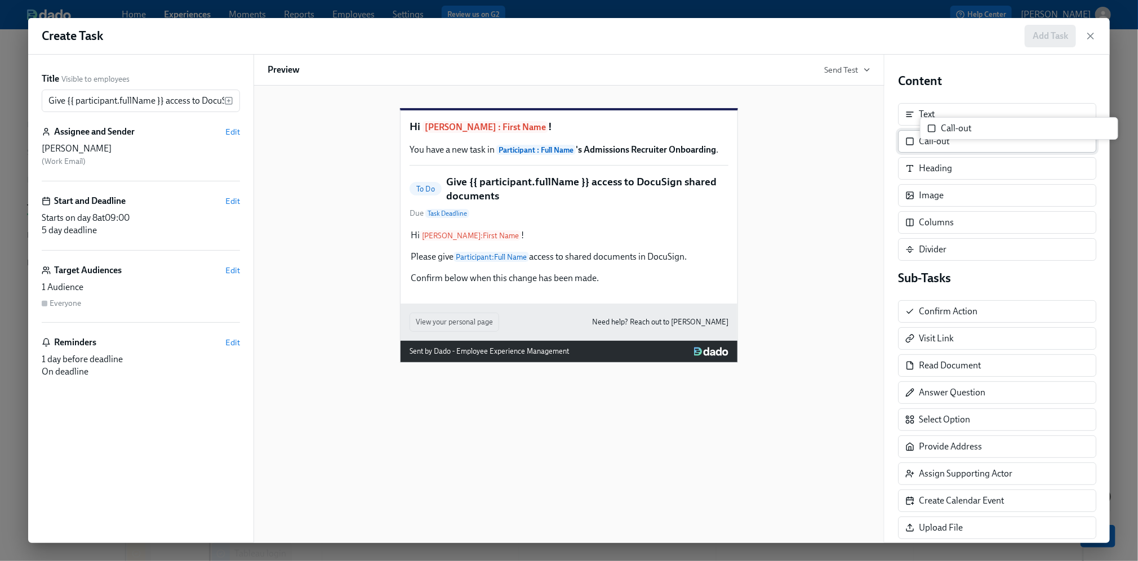
drag, startPoint x: 945, startPoint y: 149, endPoint x: 961, endPoint y: 137, distance: 19.7
click at [961, 137] on div "Content Text Call-out Call-out Heading Image Columns Divider" at bounding box center [997, 167] width 198 height 188
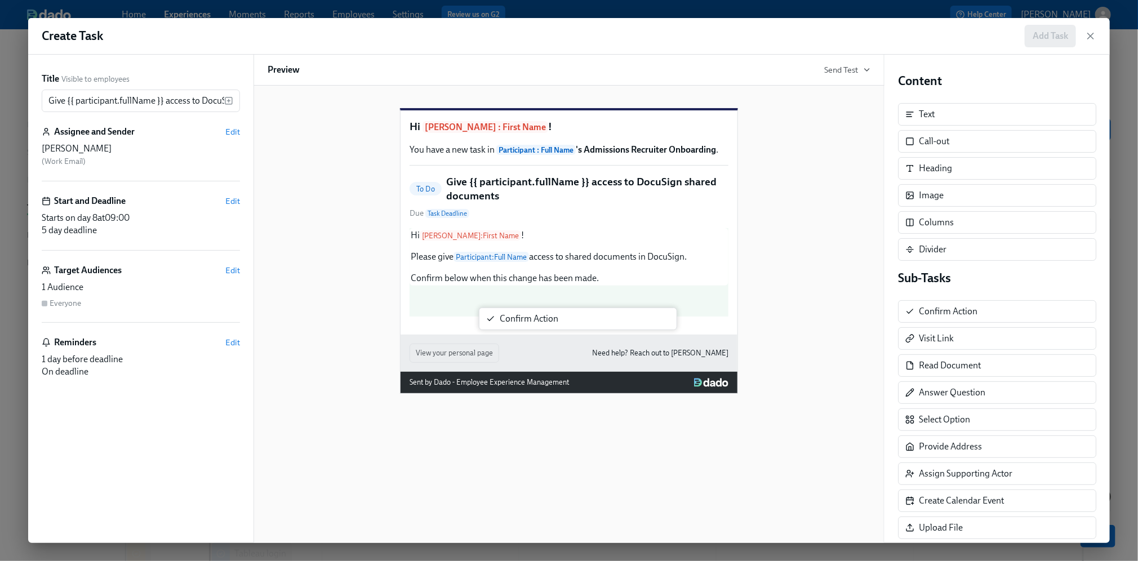
drag, startPoint x: 934, startPoint y: 312, endPoint x: 506, endPoint y: 321, distance: 428.7
click at [506, 321] on div "Title Visible to employees Give {{ participant.fullName }} access to DocuSign s…" at bounding box center [568, 299] width 1081 height 488
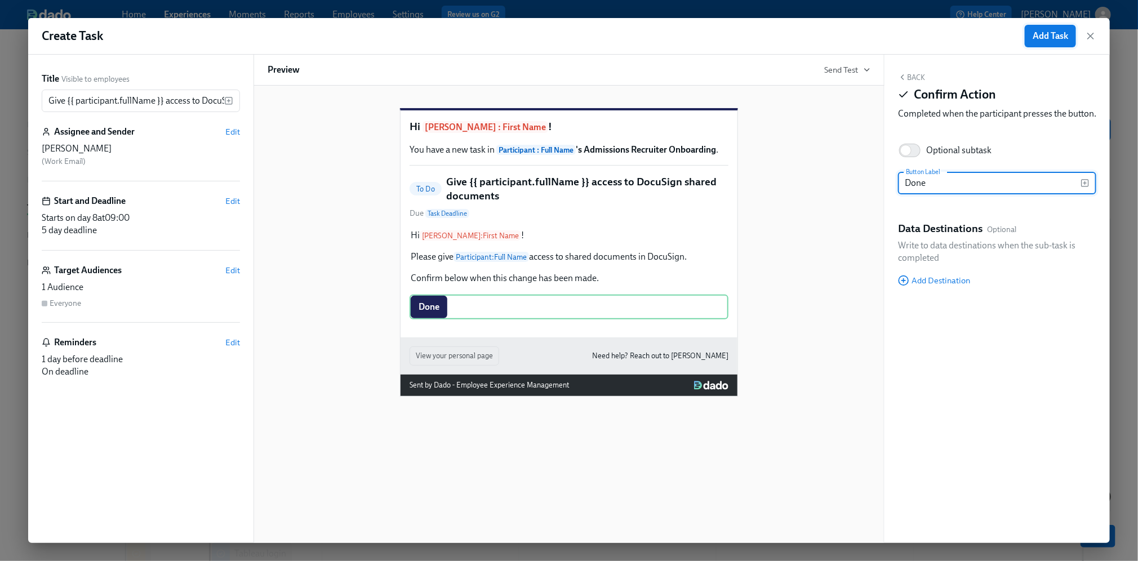
type input "Done"
click at [1050, 37] on span "Add Task" at bounding box center [1049, 35] width 35 height 11
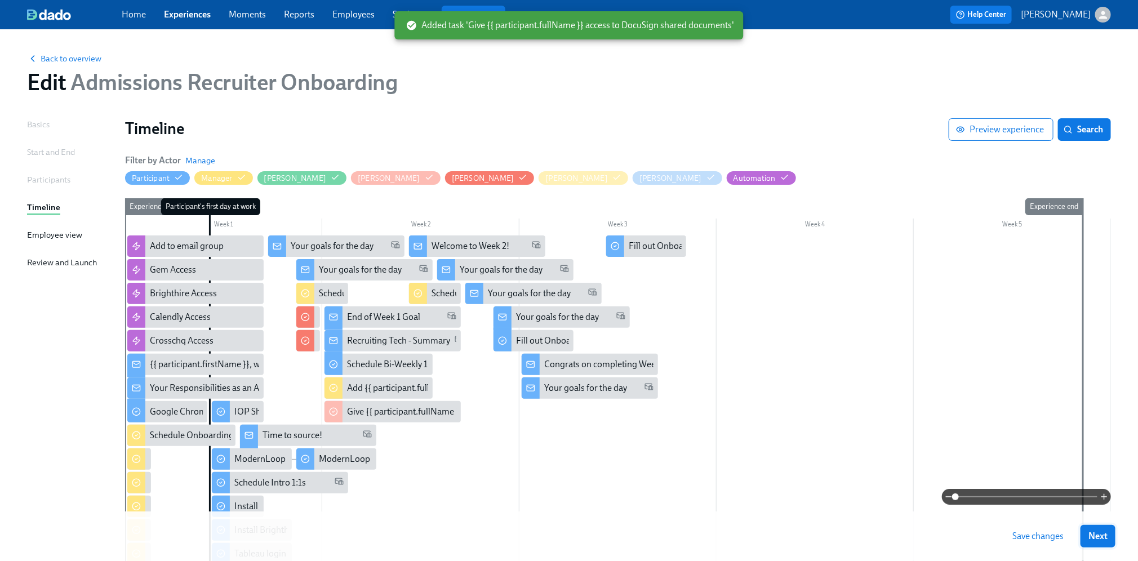
click at [1105, 529] on button "Next" at bounding box center [1097, 536] width 35 height 23
